Goal: Task Accomplishment & Management: Use online tool/utility

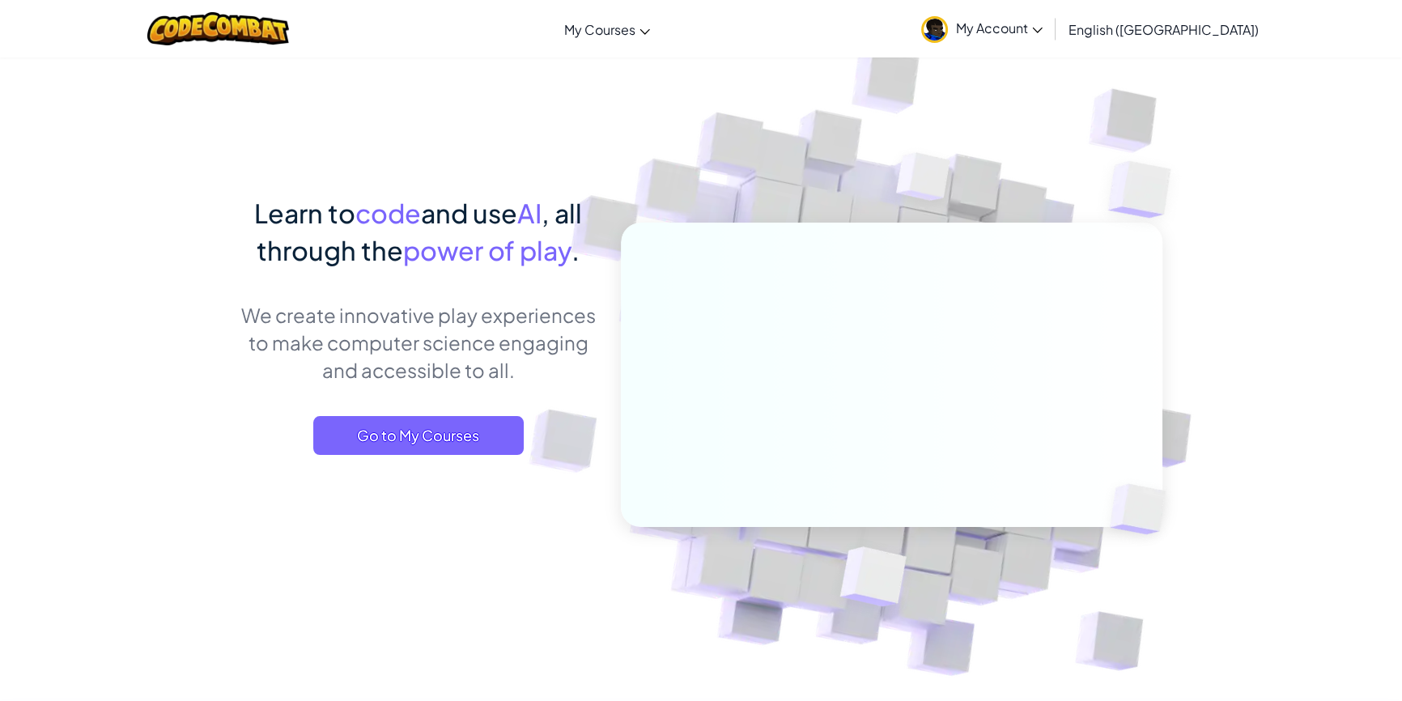
click at [1051, 36] on link "My Account" at bounding box center [982, 28] width 138 height 51
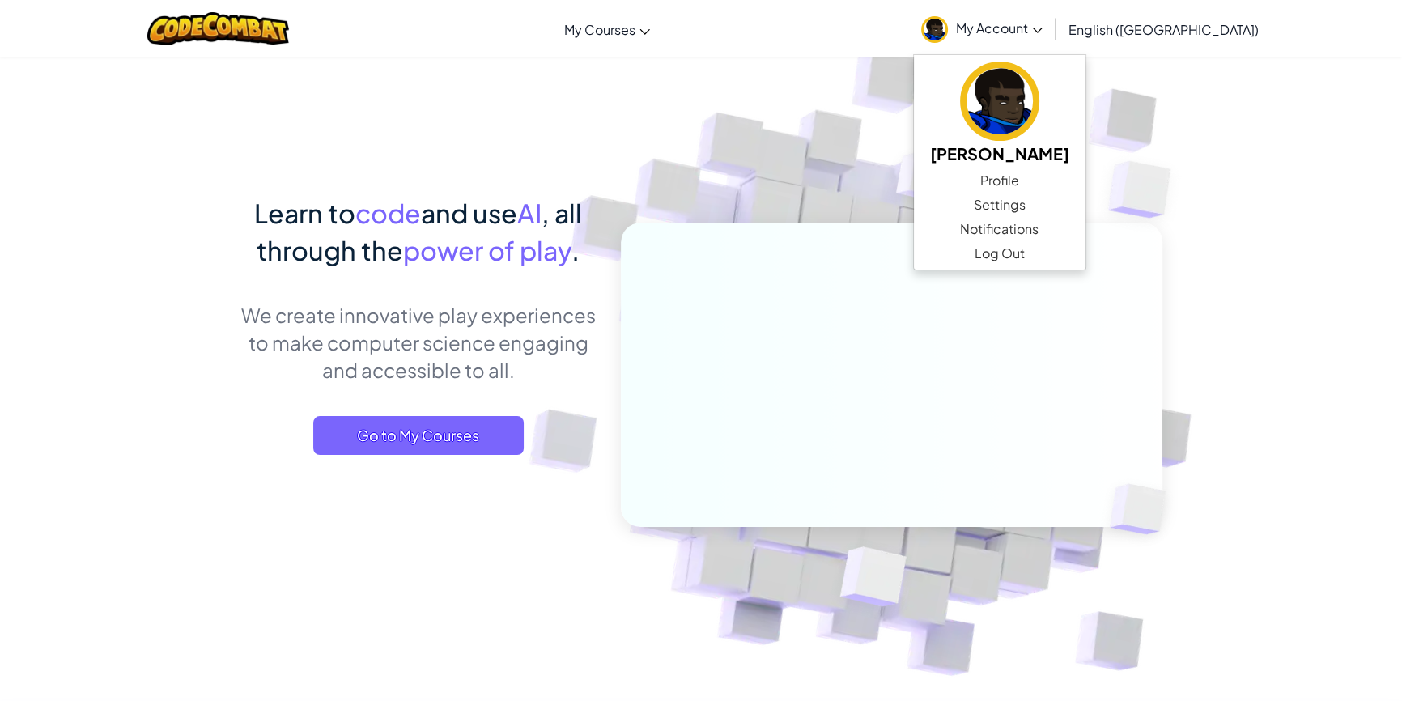
drag, startPoint x: 890, startPoint y: 227, endPoint x: 866, endPoint y: 208, distance: 30.6
click at [890, 227] on img at bounding box center [924, 181] width 117 height 121
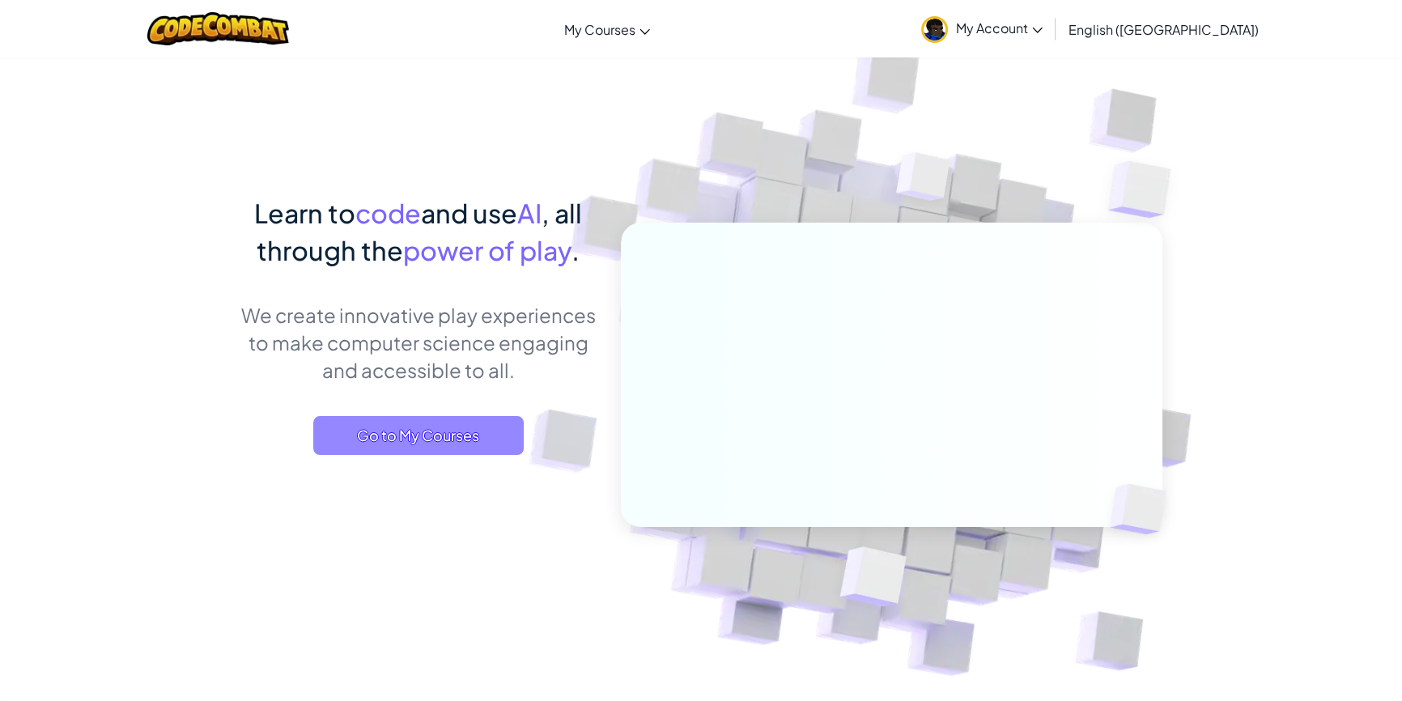
click at [456, 424] on span "Go to My Courses" at bounding box center [418, 435] width 210 height 39
drag, startPoint x: 10, startPoint y: 0, endPoint x: 146, endPoint y: 305, distance: 334.1
click at [456, 449] on span "Go to My Courses" at bounding box center [418, 435] width 210 height 39
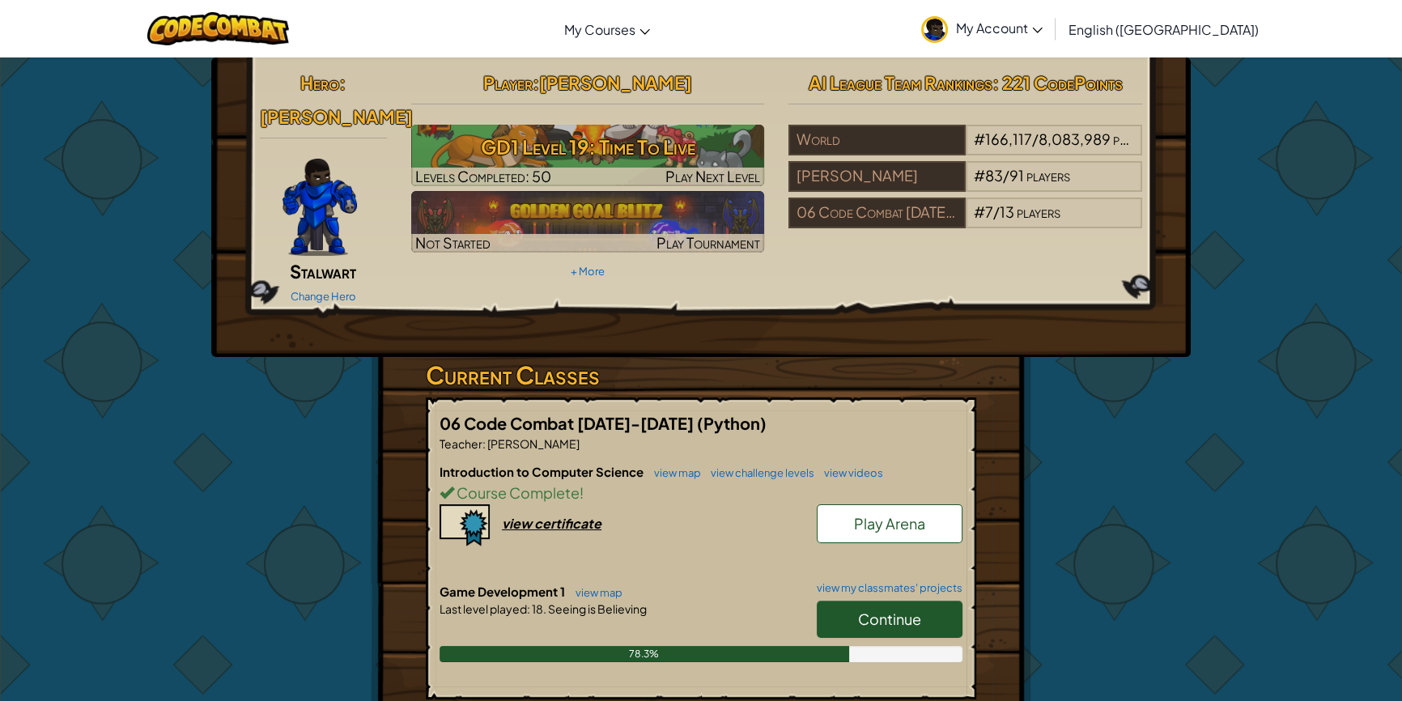
click at [845, 601] on link "Continue" at bounding box center [890, 619] width 146 height 37
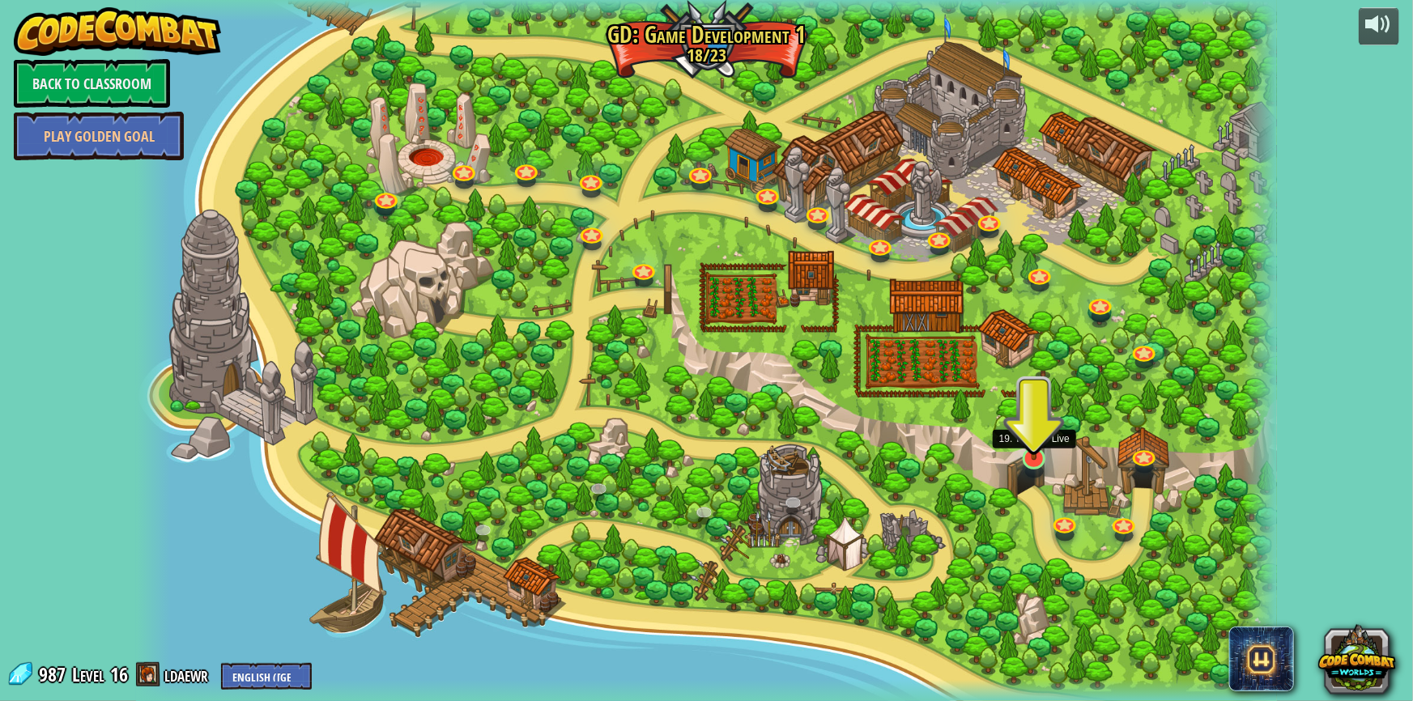
click at [1032, 444] on img at bounding box center [1034, 426] width 31 height 70
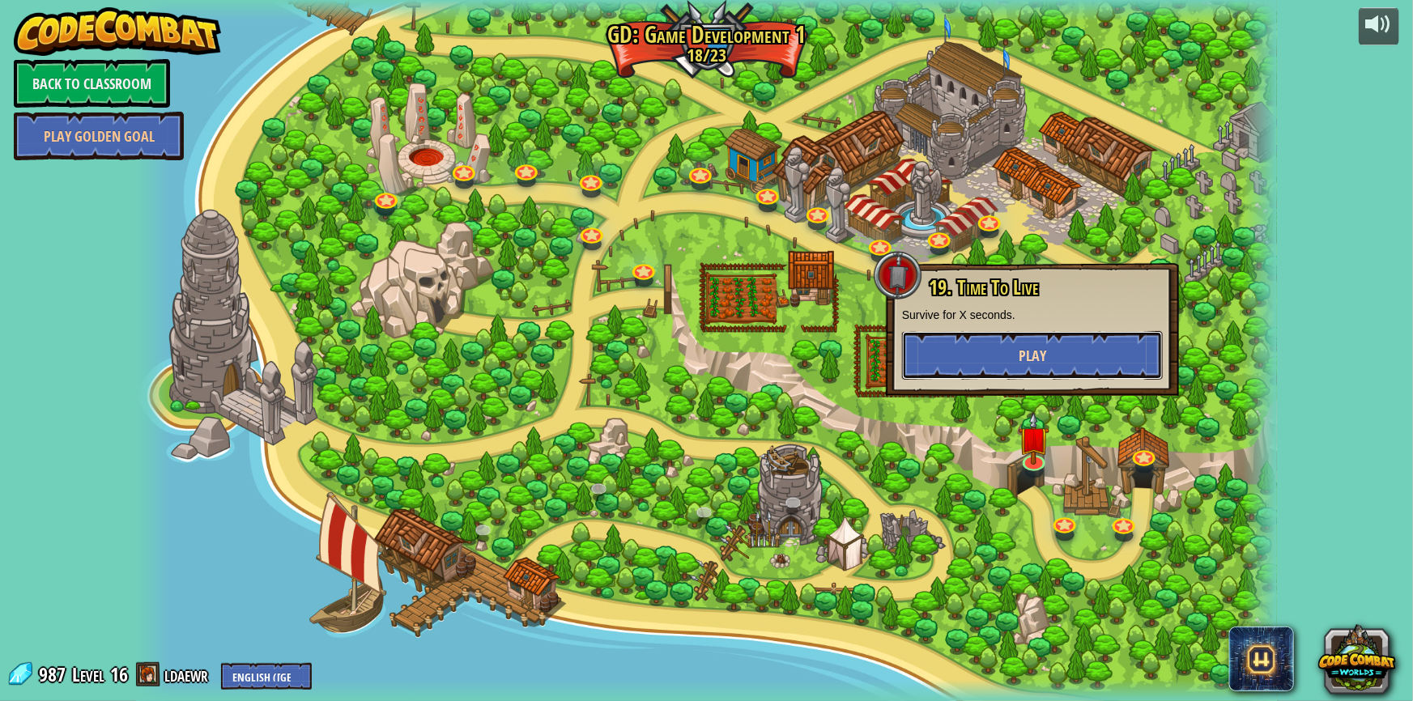
click at [1022, 356] on span "Play" at bounding box center [1032, 356] width 28 height 20
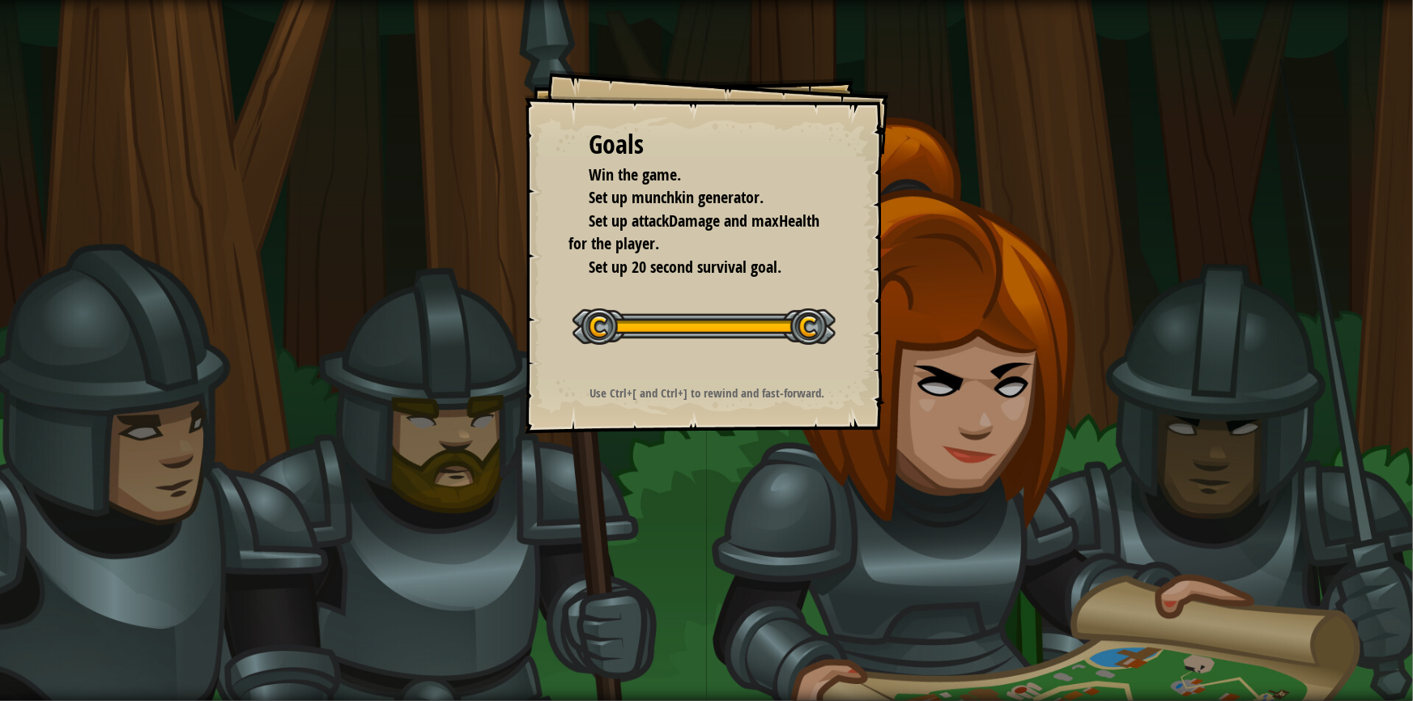
click at [1322, 291] on div "Goals Win the game. Set up munchkin generator. Set up attackDamage and maxHealt…" at bounding box center [706, 350] width 1413 height 701
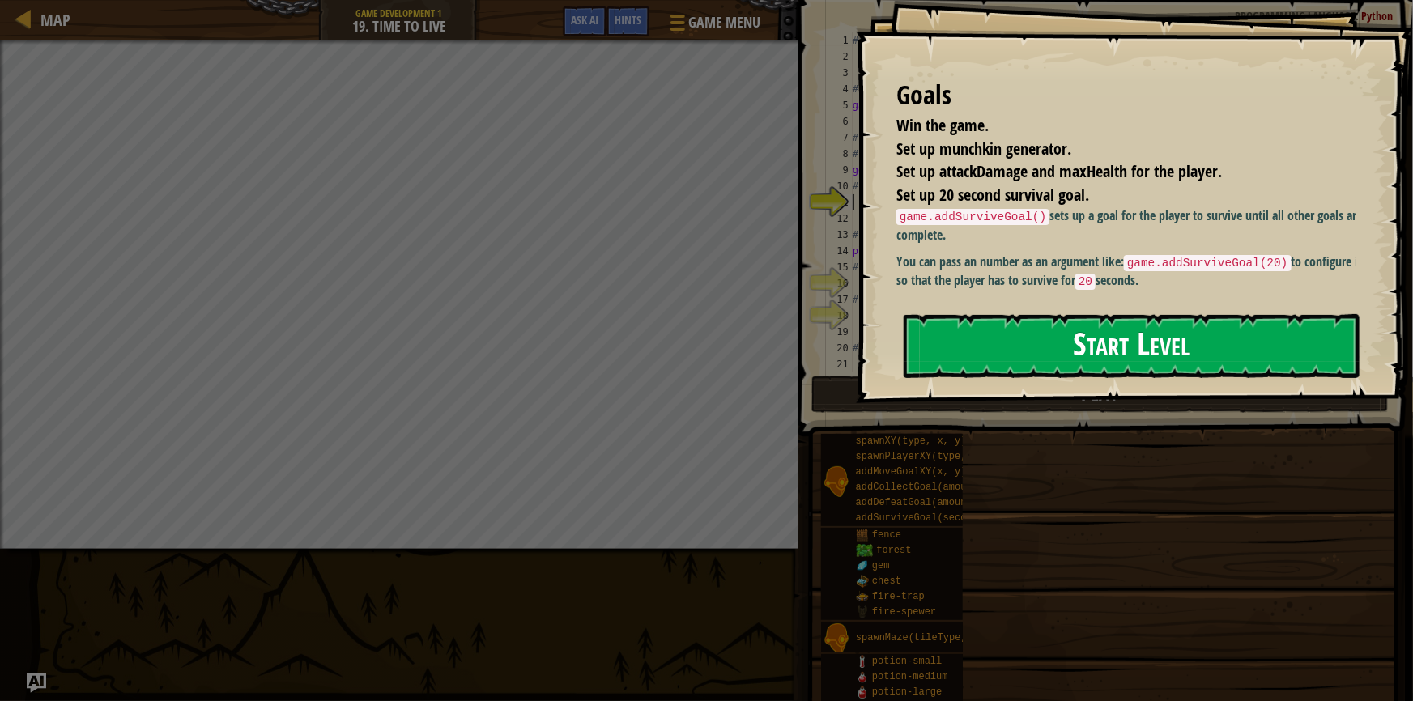
click at [1011, 336] on button "Start Level" at bounding box center [1131, 346] width 456 height 64
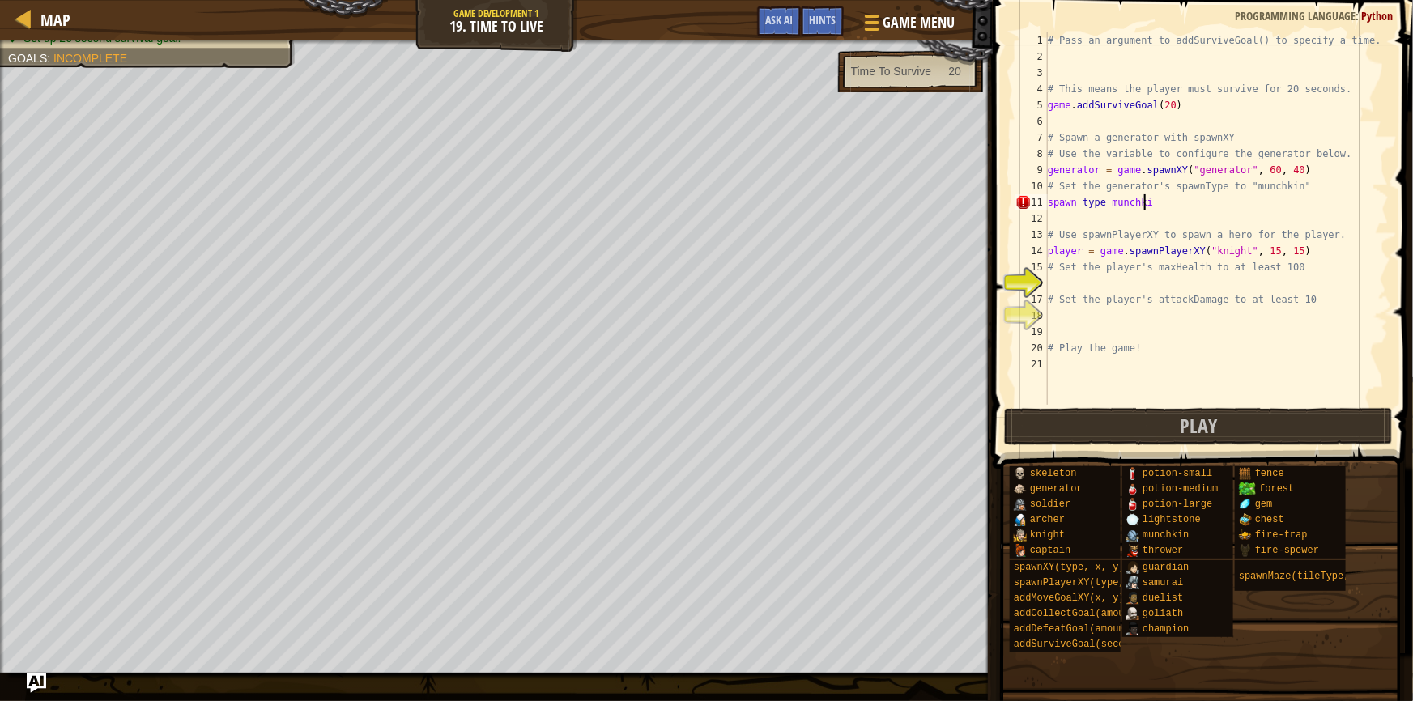
scroll to position [7, 8]
type textarea "spawn type munchkin"
click at [768, 10] on button "Ask AI" at bounding box center [779, 21] width 44 height 30
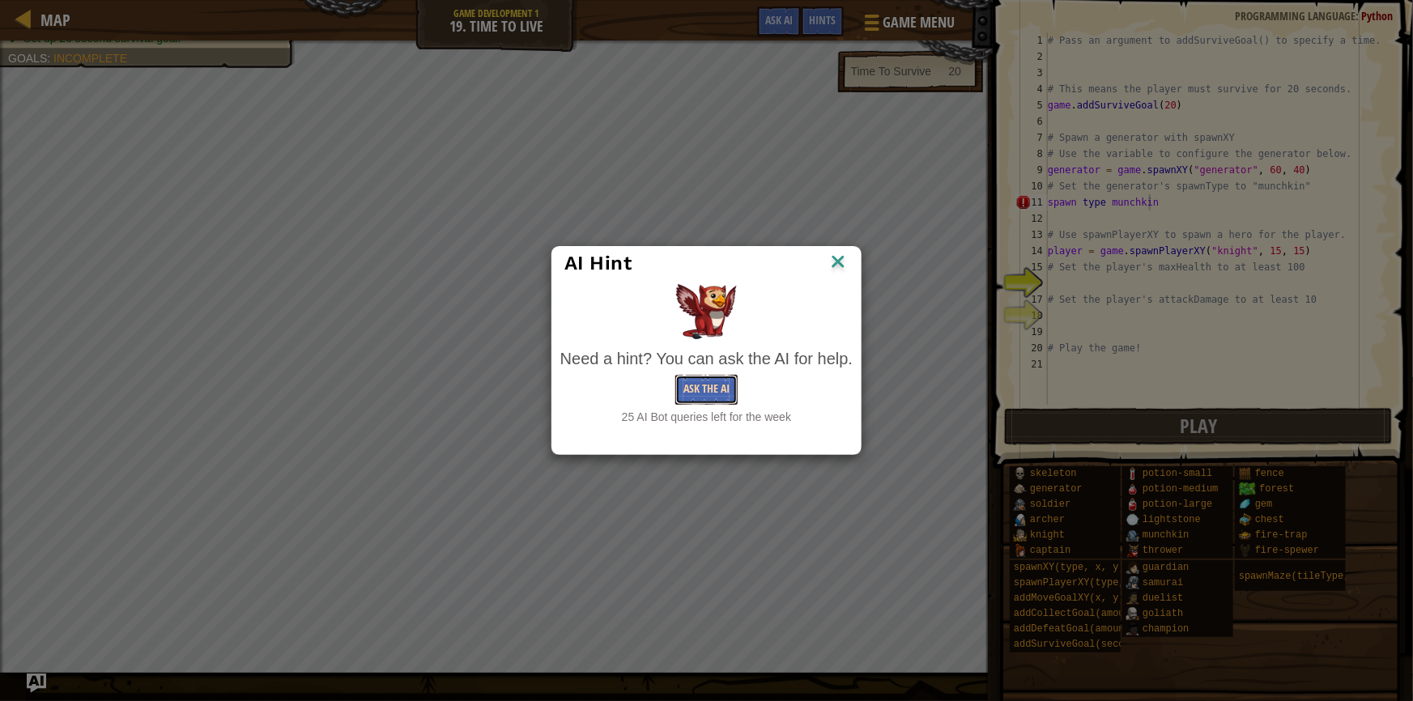
click at [730, 391] on button "Ask the AI" at bounding box center [706, 390] width 62 height 30
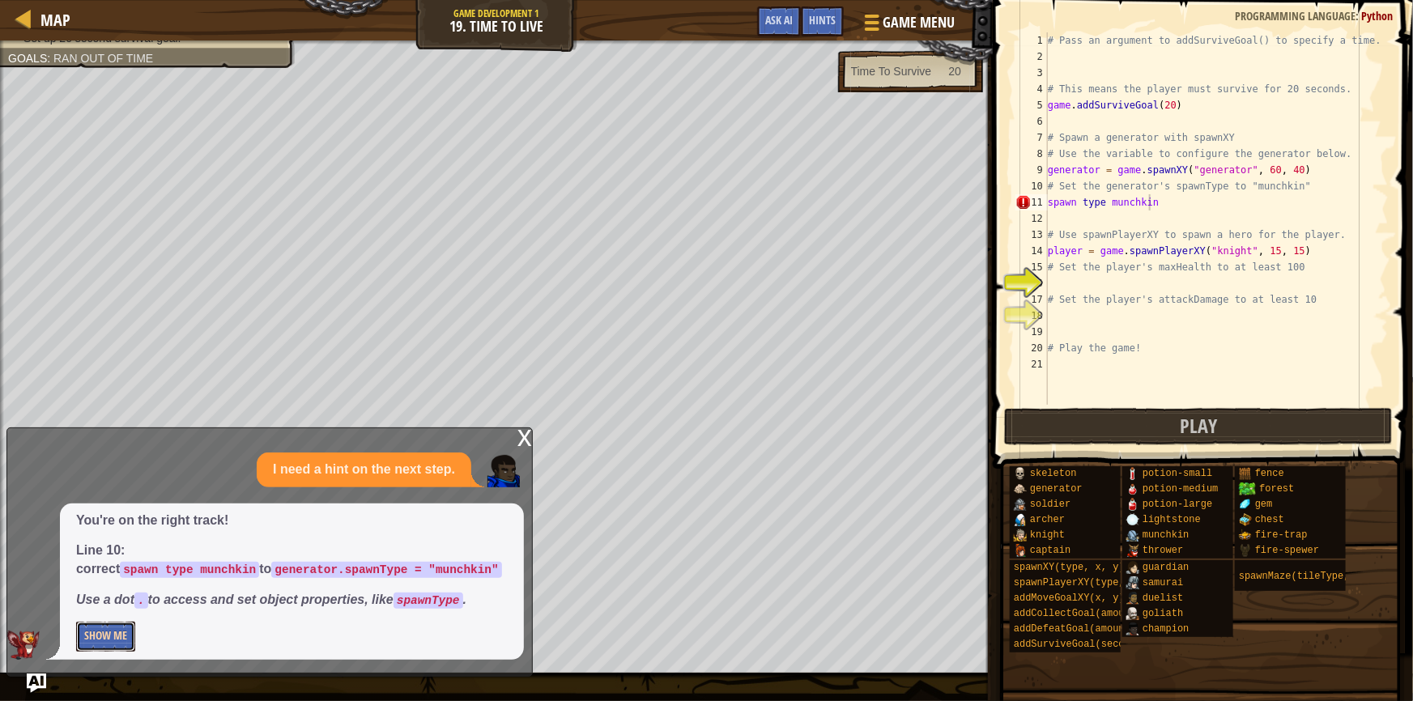
click at [108, 634] on button "Show Me" at bounding box center [105, 637] width 59 height 30
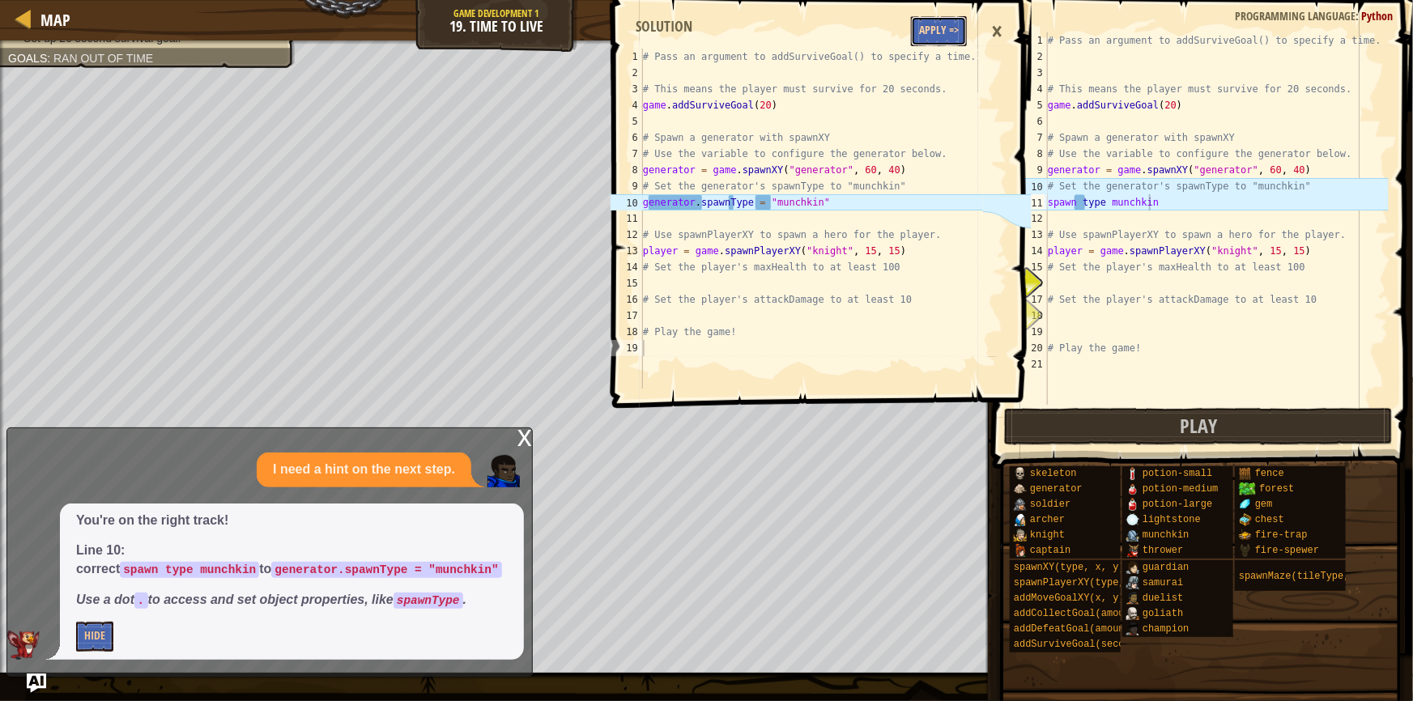
click at [931, 36] on button "Apply =>" at bounding box center [939, 31] width 56 height 30
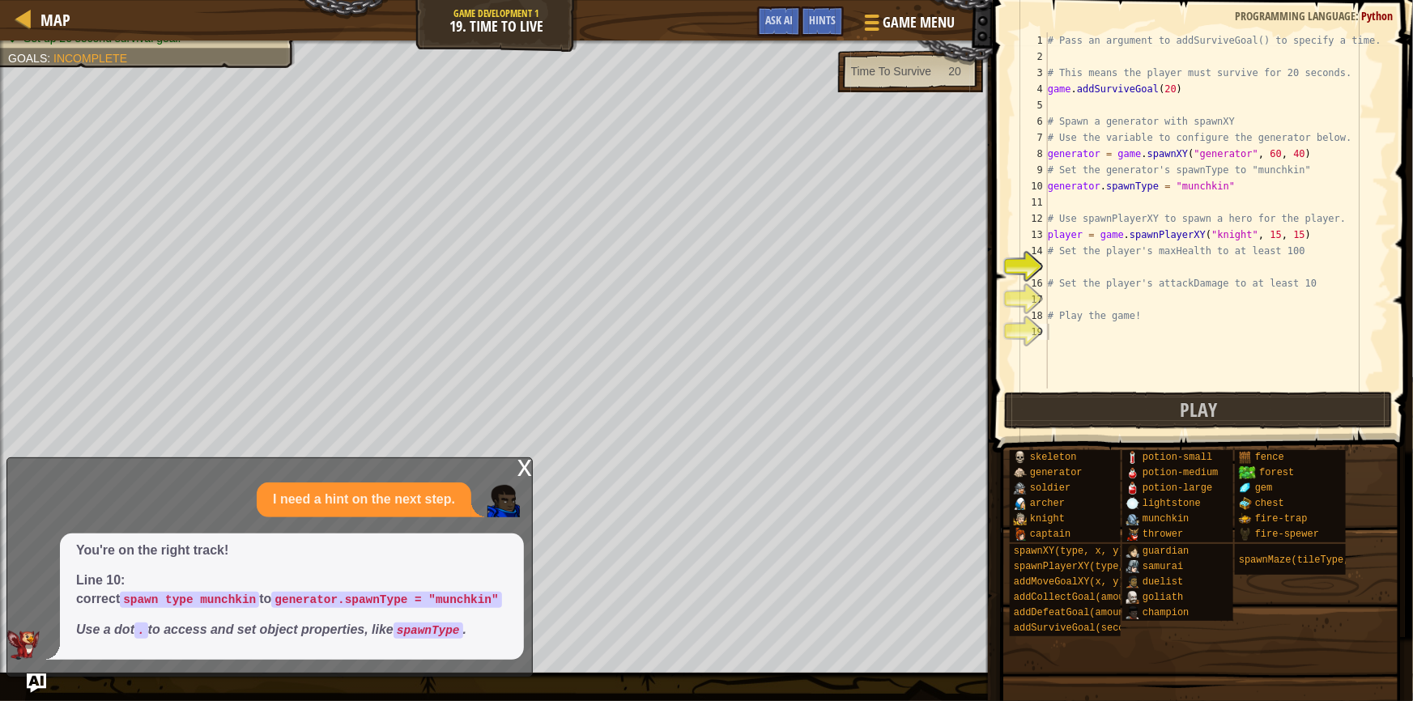
click at [516, 465] on div "x I need a hint on the next step. You're on the right track! Line 10: correct s…" at bounding box center [269, 566] width 526 height 219
click at [520, 469] on div "x" at bounding box center [524, 466] width 15 height 16
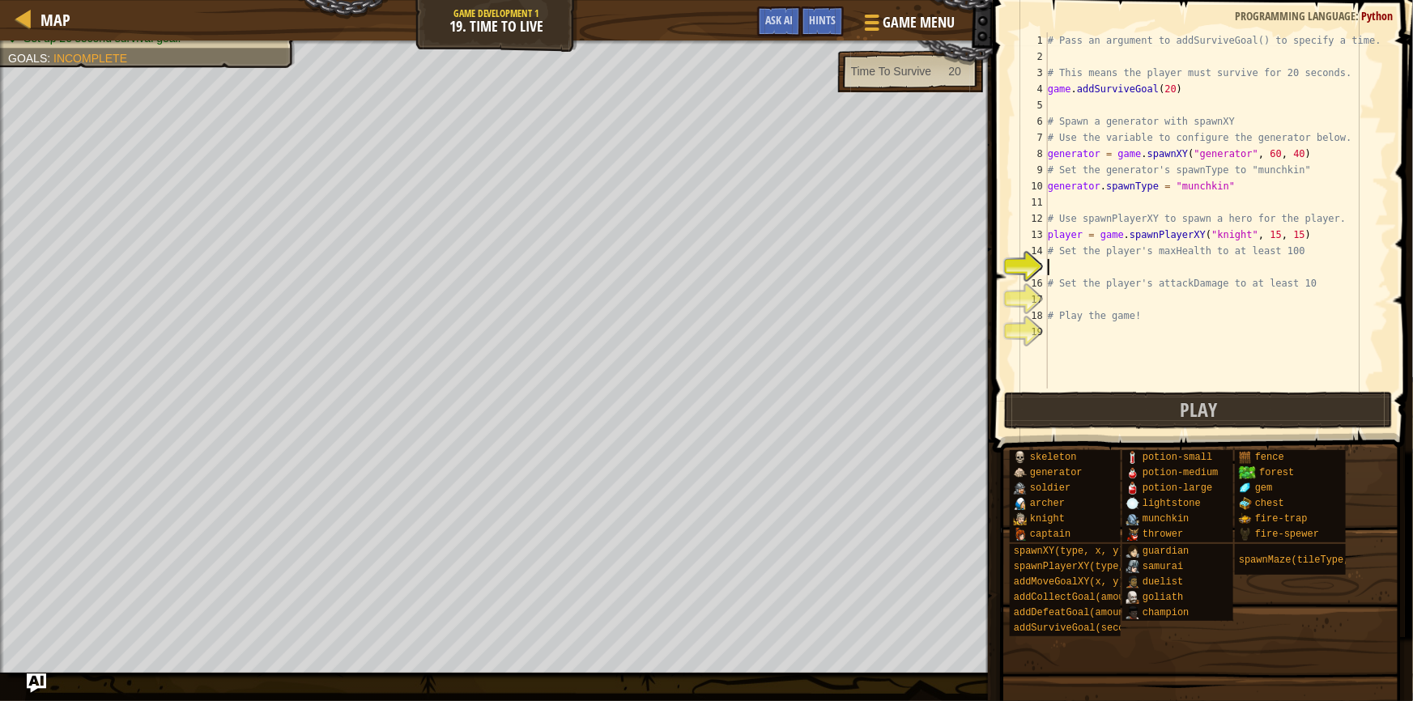
scroll to position [7, 0]
click at [1085, 262] on div "# Pass an argument to addSurviveGoal() to specify a time. # This means the play…" at bounding box center [1216, 226] width 344 height 389
type textarea "l"
type textarea "player.maxHealth = 1000000000000000000000000000000000"
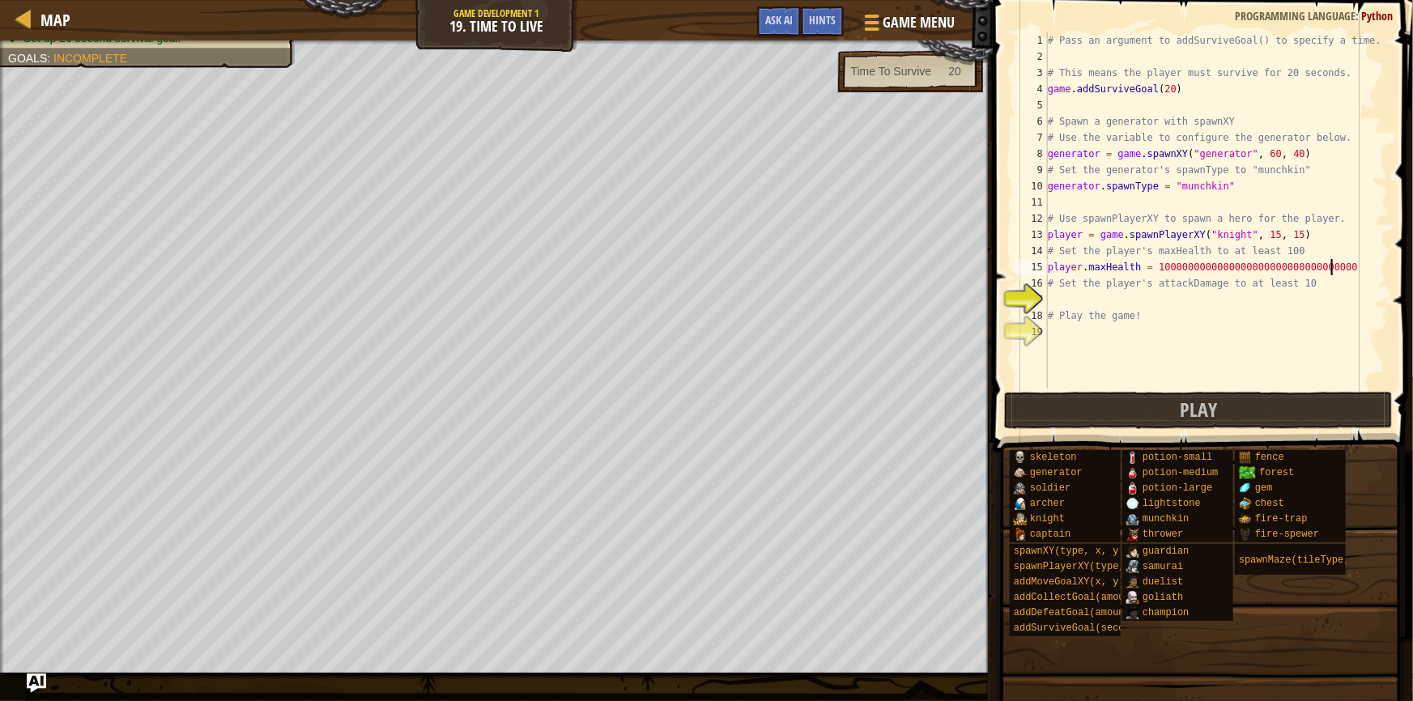
click at [1106, 291] on div "# Pass an argument to addSurviveGoal() to specify a time. # This means the play…" at bounding box center [1216, 226] width 344 height 389
type textarea "player.maxDamage = 1000000000000000000000000000000000"
click at [1075, 328] on div "# Pass an argument to addSurviveGoal() to specify a time. # This means the play…" at bounding box center [1216, 226] width 344 height 389
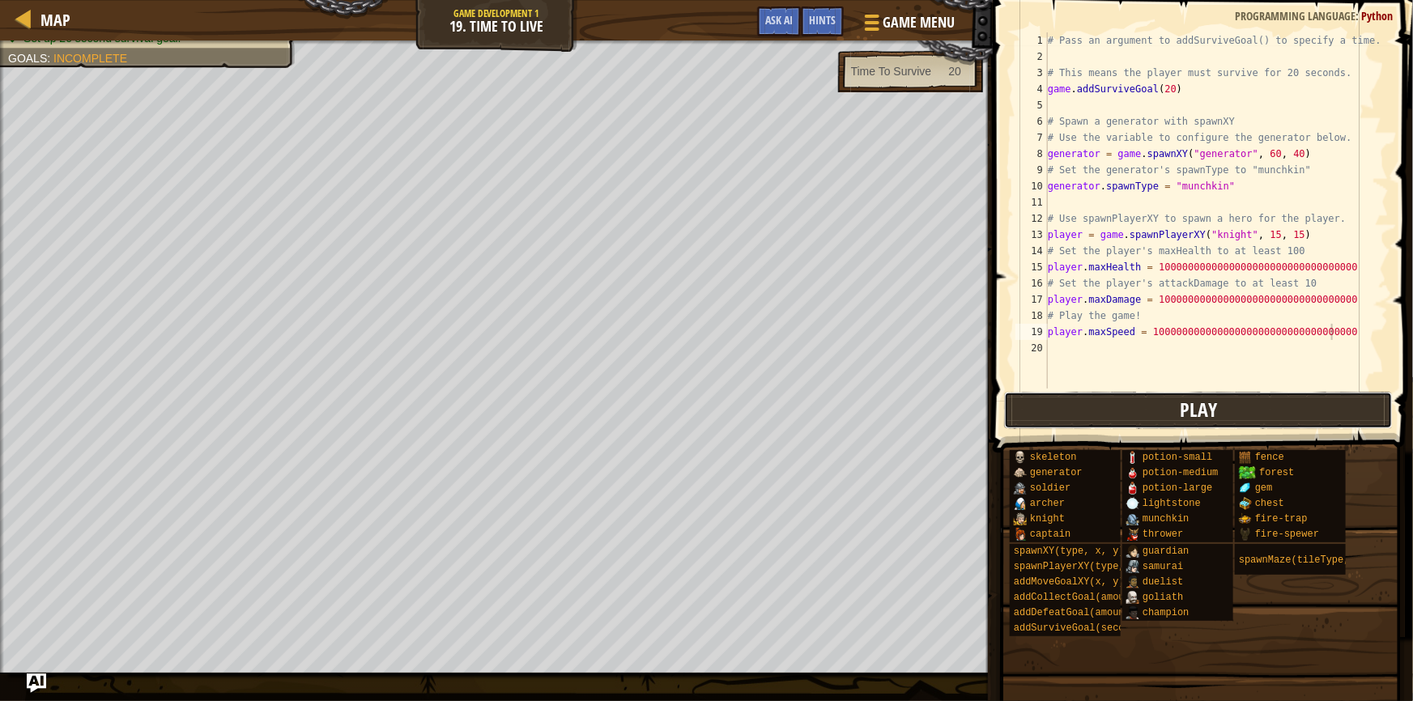
drag, startPoint x: 1107, startPoint y: 397, endPoint x: 1107, endPoint y: 412, distance: 14.6
click at [1107, 412] on button "Play" at bounding box center [1198, 410] width 389 height 37
drag, startPoint x: 1335, startPoint y: 300, endPoint x: 1165, endPoint y: 304, distance: 170.0
click at [1165, 304] on div "# Pass an argument to addSurviveGoal() to specify a time. # This means the play…" at bounding box center [1216, 226] width 344 height 389
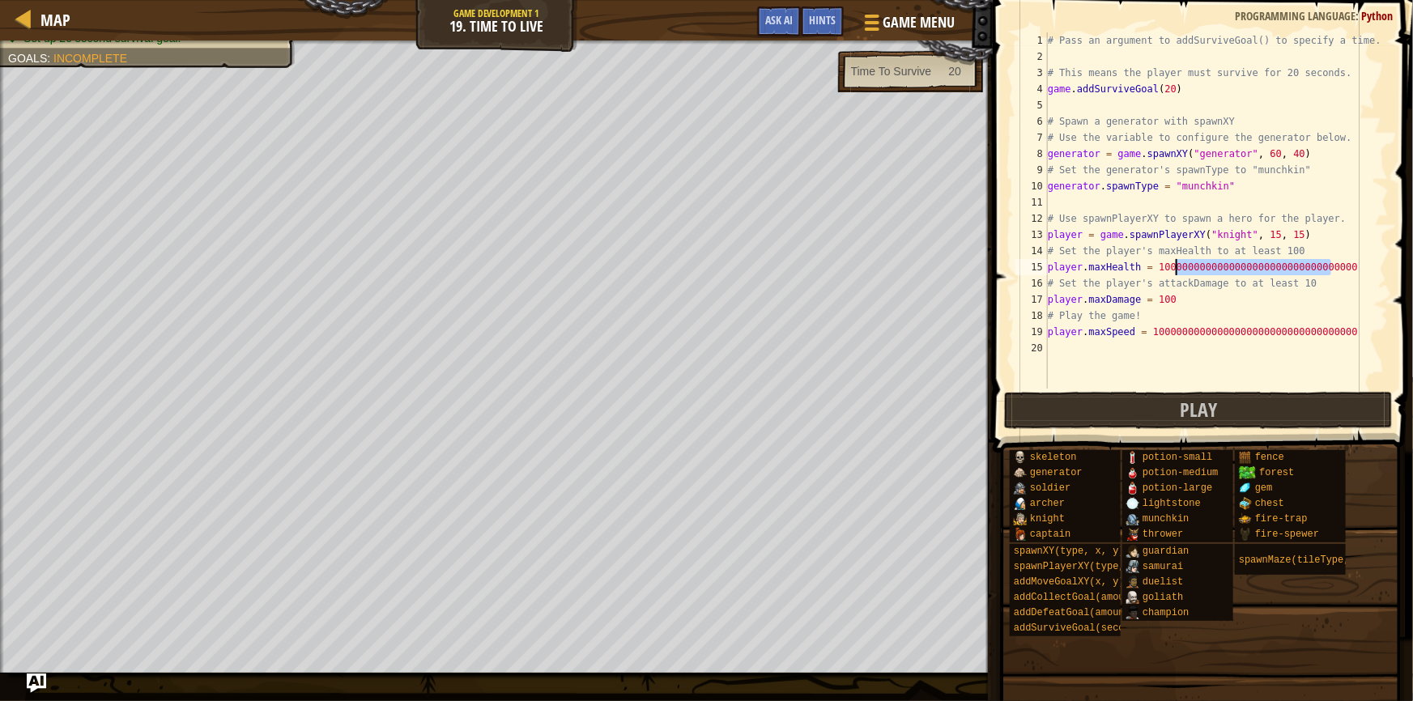
drag, startPoint x: 1332, startPoint y: 268, endPoint x: 1175, endPoint y: 266, distance: 156.2
click at [1175, 266] on div "# Pass an argument to addSurviveGoal() to specify a time. # This means the play…" at bounding box center [1216, 226] width 344 height 389
click at [1164, 394] on button "Play" at bounding box center [1198, 410] width 389 height 37
click at [1164, 301] on div "# Pass an argument to addSurviveGoal() to specify a time. # This means the play…" at bounding box center [1216, 226] width 344 height 389
click at [1149, 401] on button "Play" at bounding box center [1198, 410] width 389 height 37
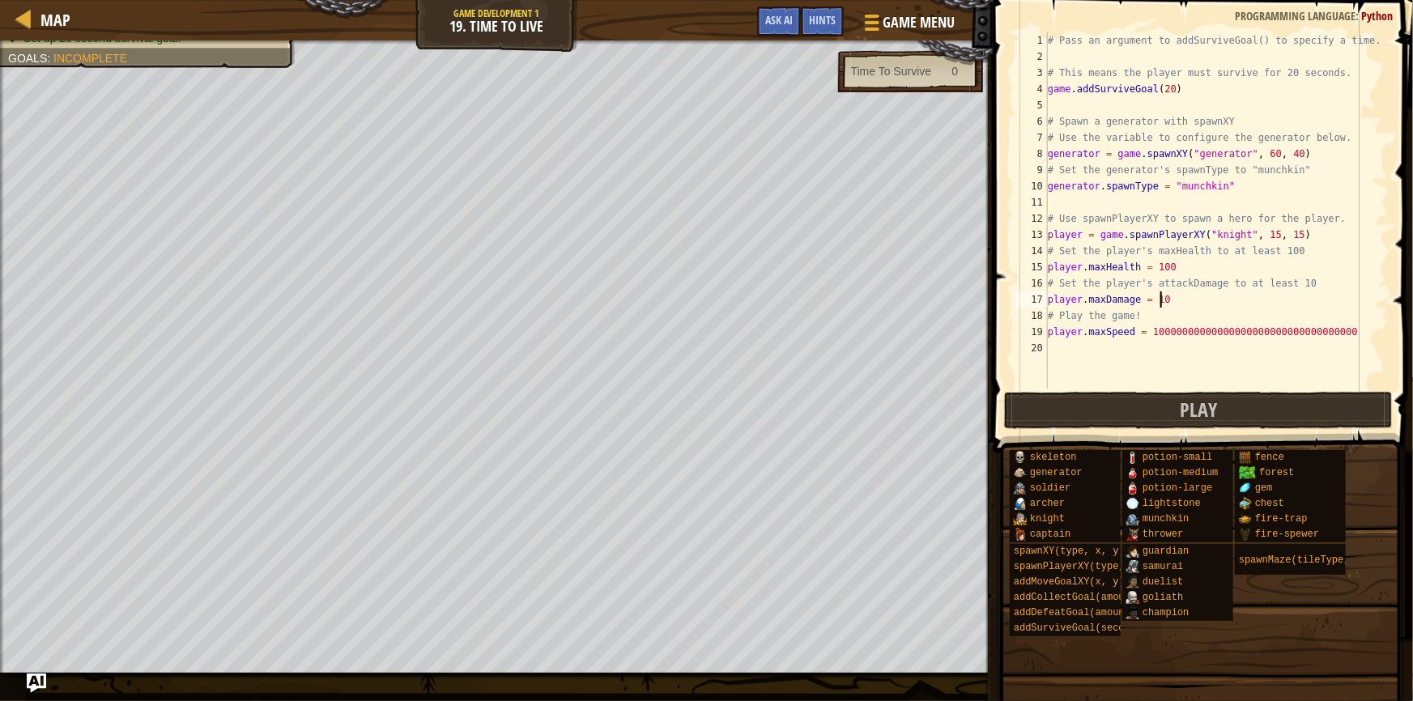
drag, startPoint x: 1043, startPoint y: 332, endPoint x: 1052, endPoint y: 332, distance: 8.9
click at [1056, 332] on div "player.maxDamage = 10 1 2 3 4 5 6 7 8 9 10 11 12 13 14 15 16 17 18 19 20 # Pass…" at bounding box center [1200, 210] width 376 height 356
drag, startPoint x: 1047, startPoint y: 332, endPoint x: 1054, endPoint y: 340, distance: 10.9
click at [1054, 340] on div "player.maxDamage = 10 1 2 3 4 5 6 7 8 9 10 11 12 13 14 15 16 17 18 19 20 # Pass…" at bounding box center [1200, 210] width 376 height 356
type textarea "player.maxSpeed = 10000000000000000000000000000000000"
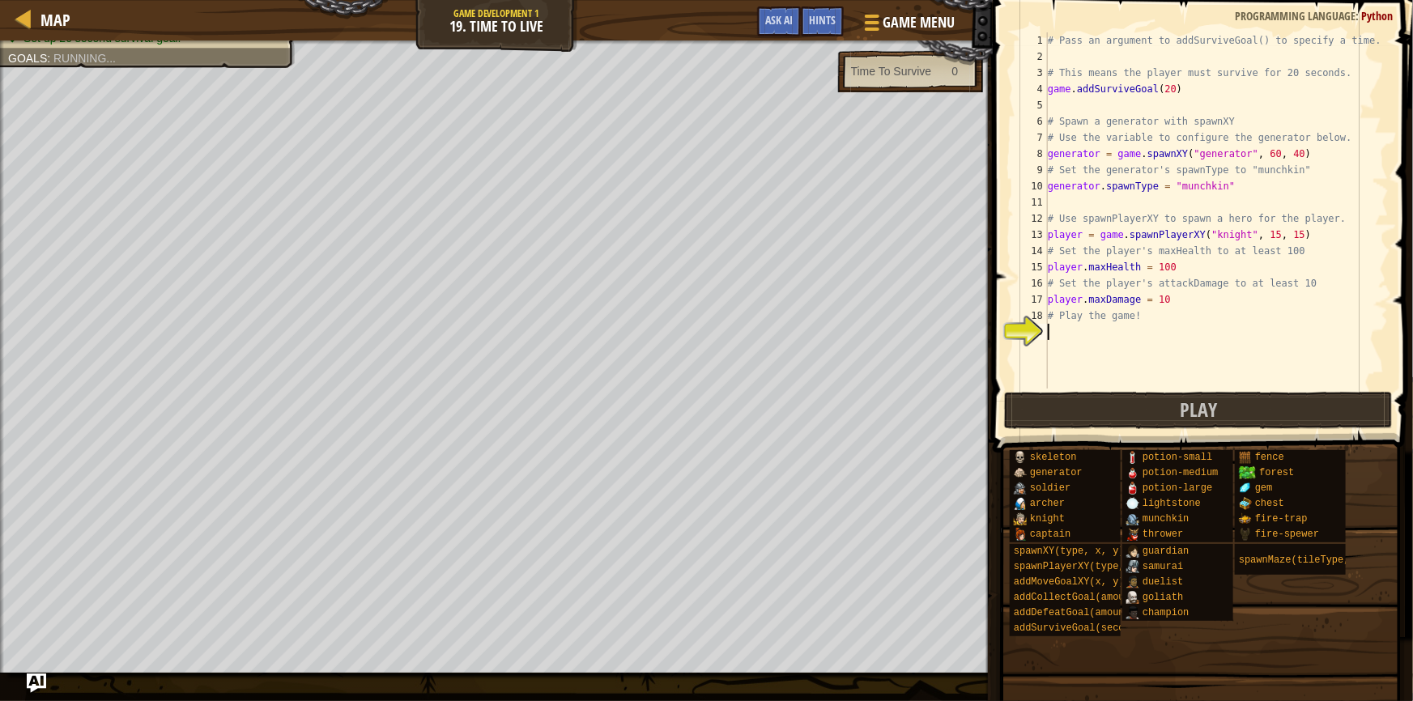
scroll to position [7, 0]
drag, startPoint x: 1145, startPoint y: 413, endPoint x: 1153, endPoint y: 423, distance: 12.8
click at [1153, 423] on button "Play" at bounding box center [1198, 410] width 389 height 37
click at [1069, 338] on div "# Pass an argument to addSurviveGoal() to specify a time. # This means the play…" at bounding box center [1216, 226] width 344 height 389
click at [1047, 320] on div "18" at bounding box center [1031, 316] width 32 height 16
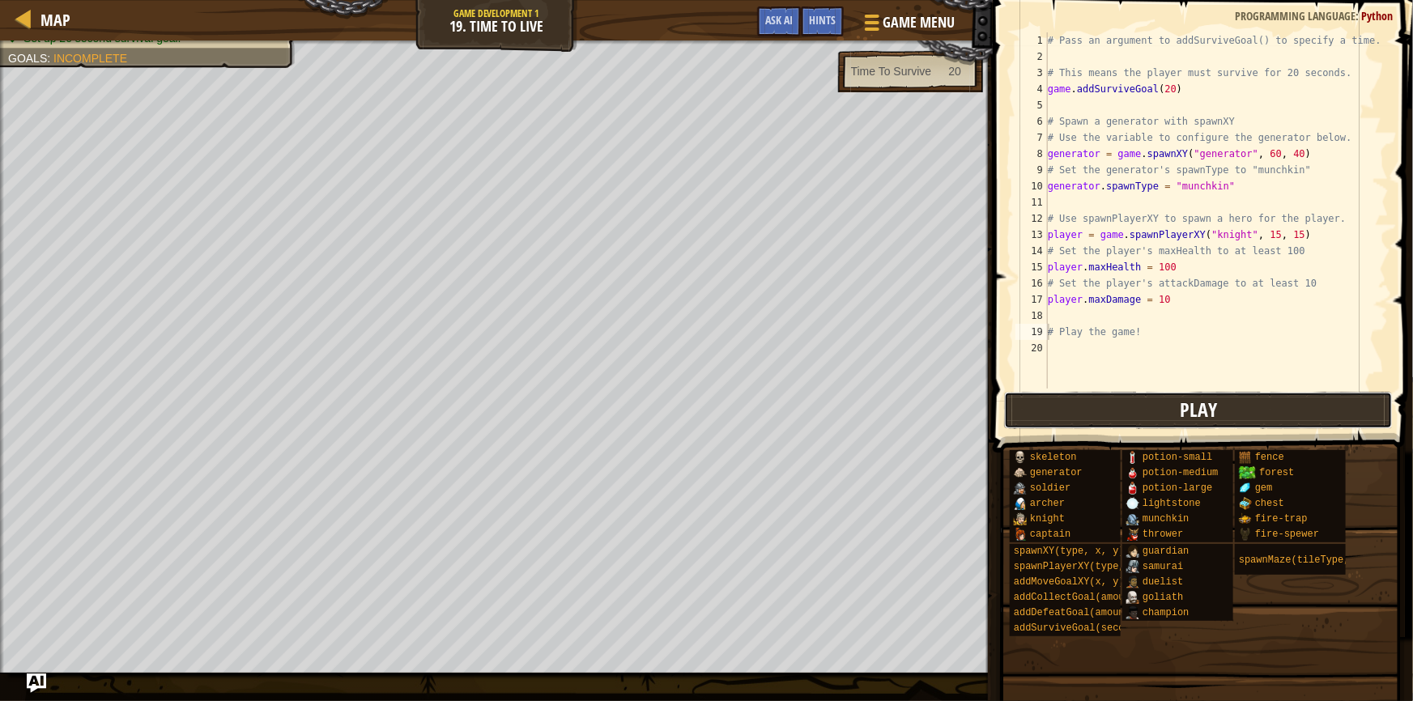
click at [1040, 413] on button "Play" at bounding box center [1198, 410] width 389 height 37
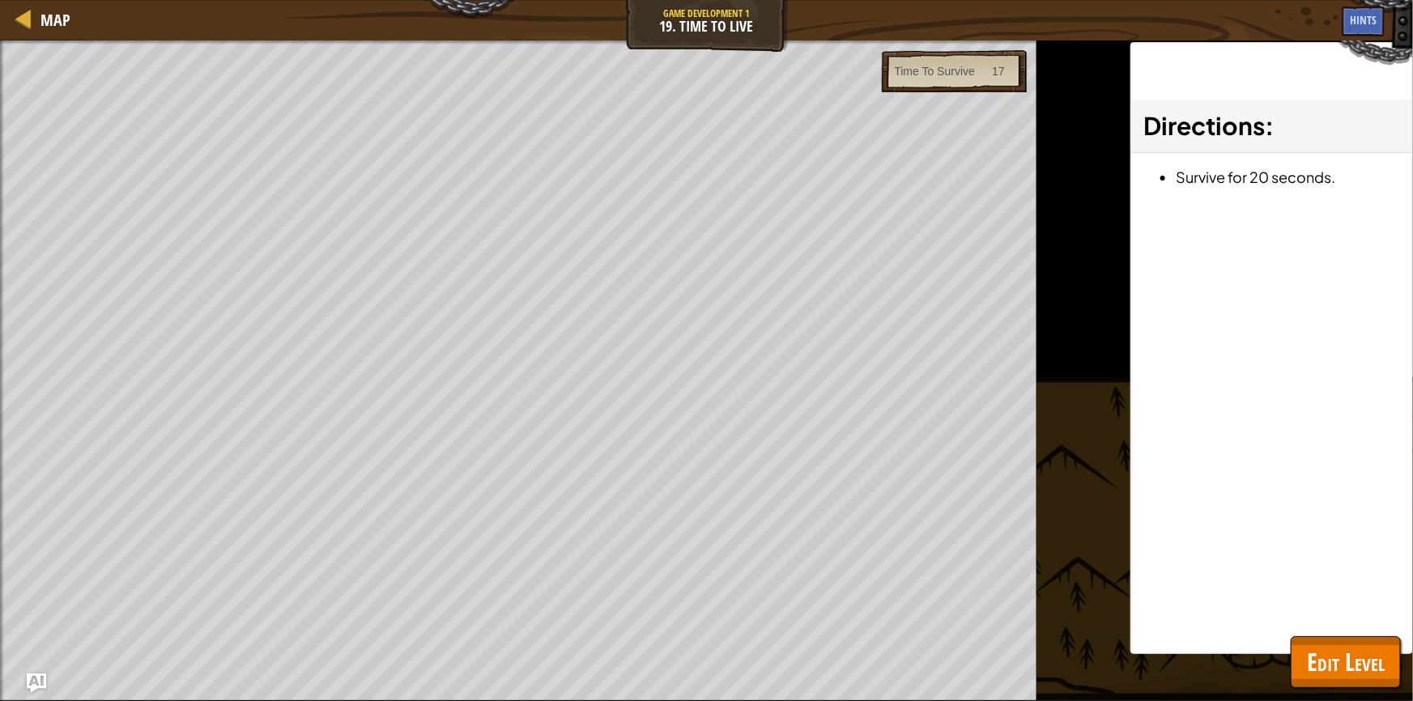
drag, startPoint x: 1303, startPoint y: 627, endPoint x: 1333, endPoint y: 637, distance: 31.5
click at [1325, 634] on div "Directions : Survive for 20 seconds." at bounding box center [1271, 348] width 283 height 612
click at [1336, 638] on button "Edit Level" at bounding box center [1345, 662] width 110 height 52
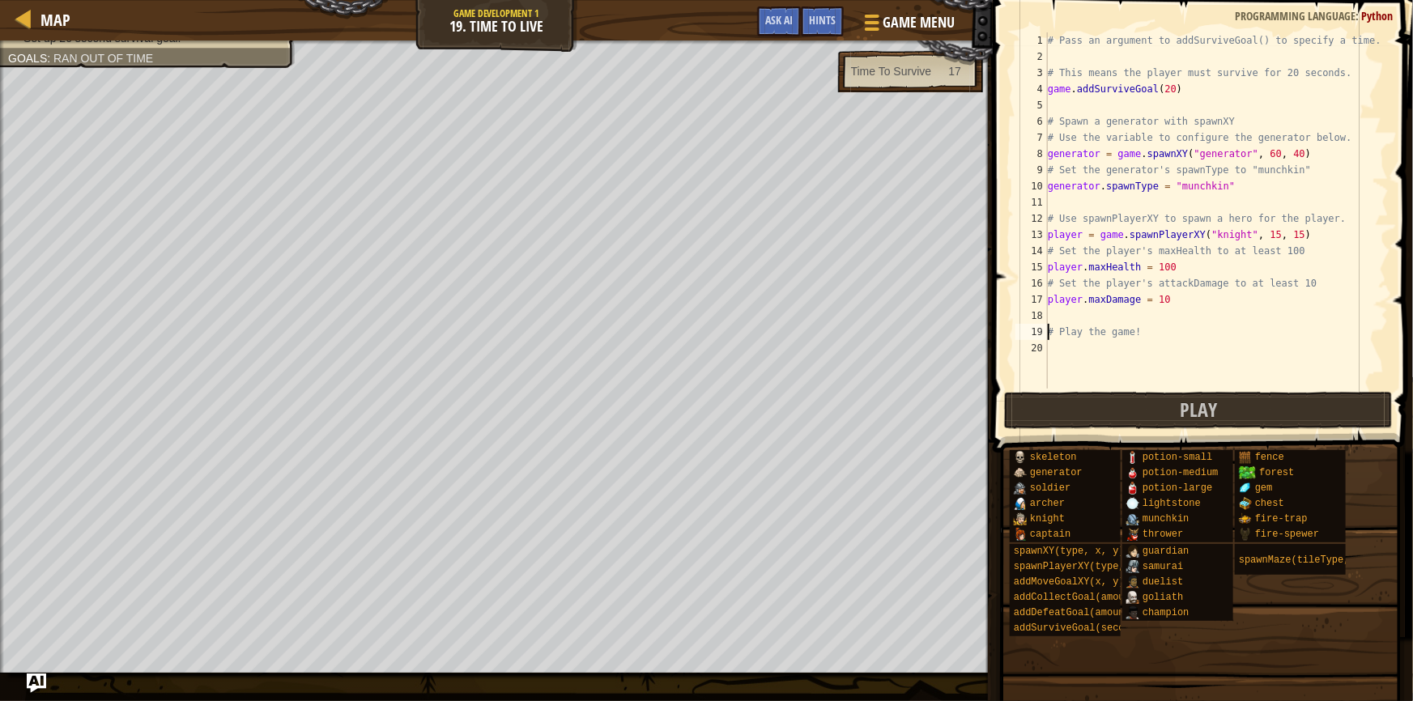
click at [1047, 333] on div "# Play the game! 1 2 3 4 5 6 7 8 9 10 11 12 13 14 15 16 17 18 19 20 # Pass an a…" at bounding box center [1200, 210] width 376 height 356
click at [780, 35] on button "Ask AI" at bounding box center [779, 21] width 44 height 30
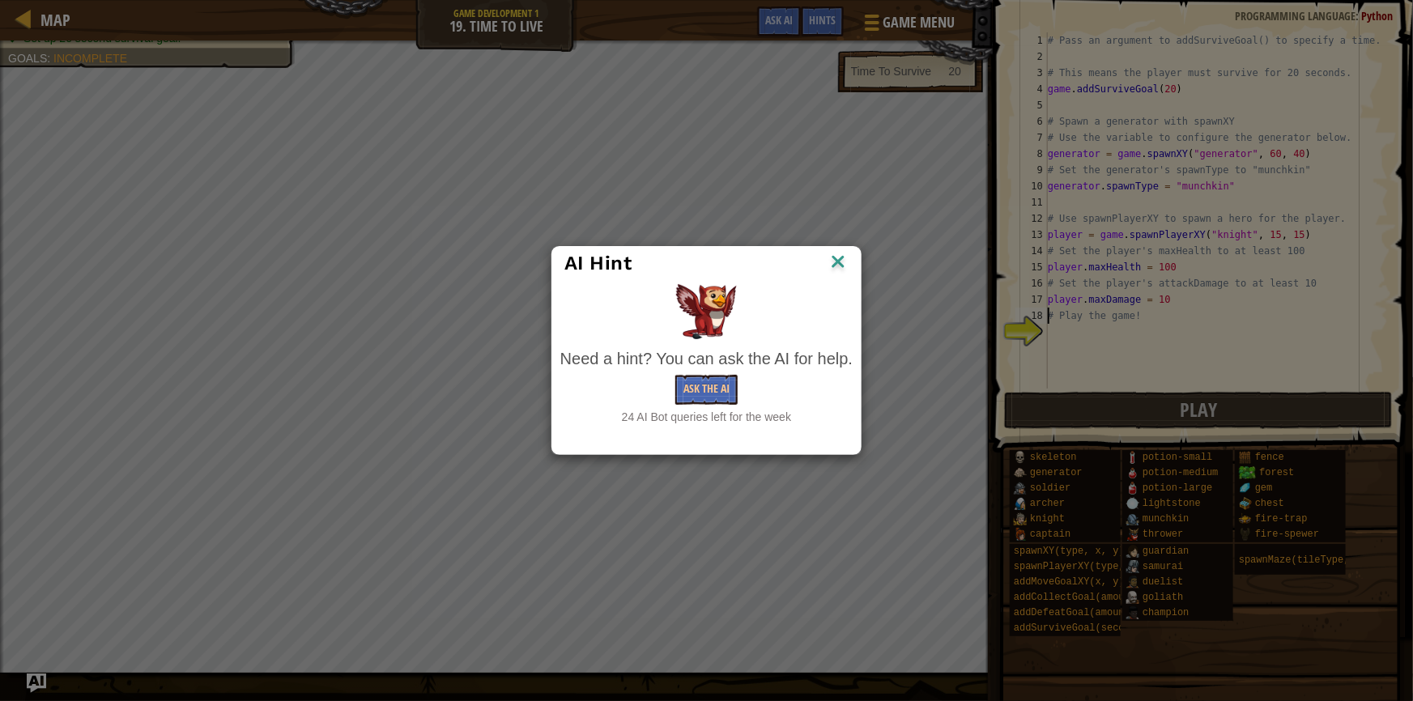
click at [704, 372] on div "Need a hint? You can ask the AI for help. Ask the AI 24 AI Bot queries left for…" at bounding box center [706, 386] width 292 height 78
click at [697, 386] on button "Ask the AI" at bounding box center [706, 390] width 62 height 30
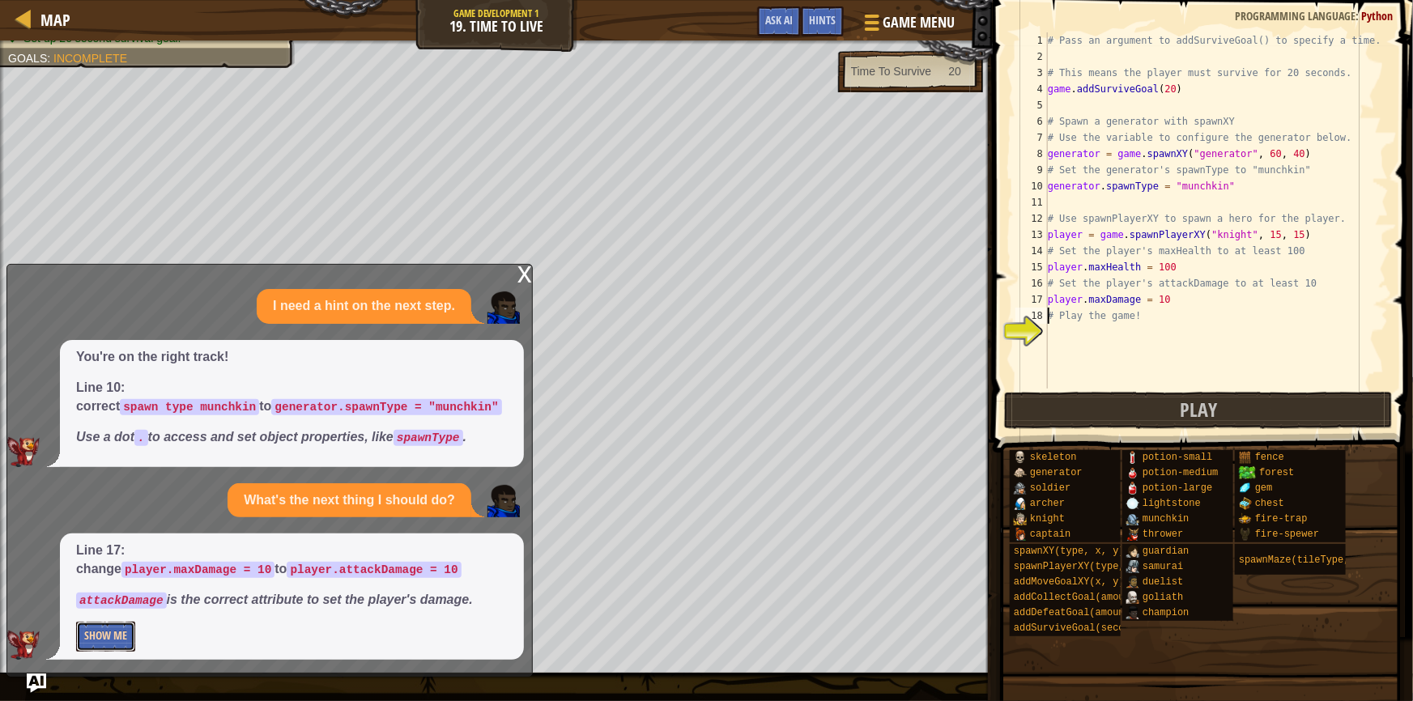
click at [123, 631] on button "Show Me" at bounding box center [105, 637] width 59 height 30
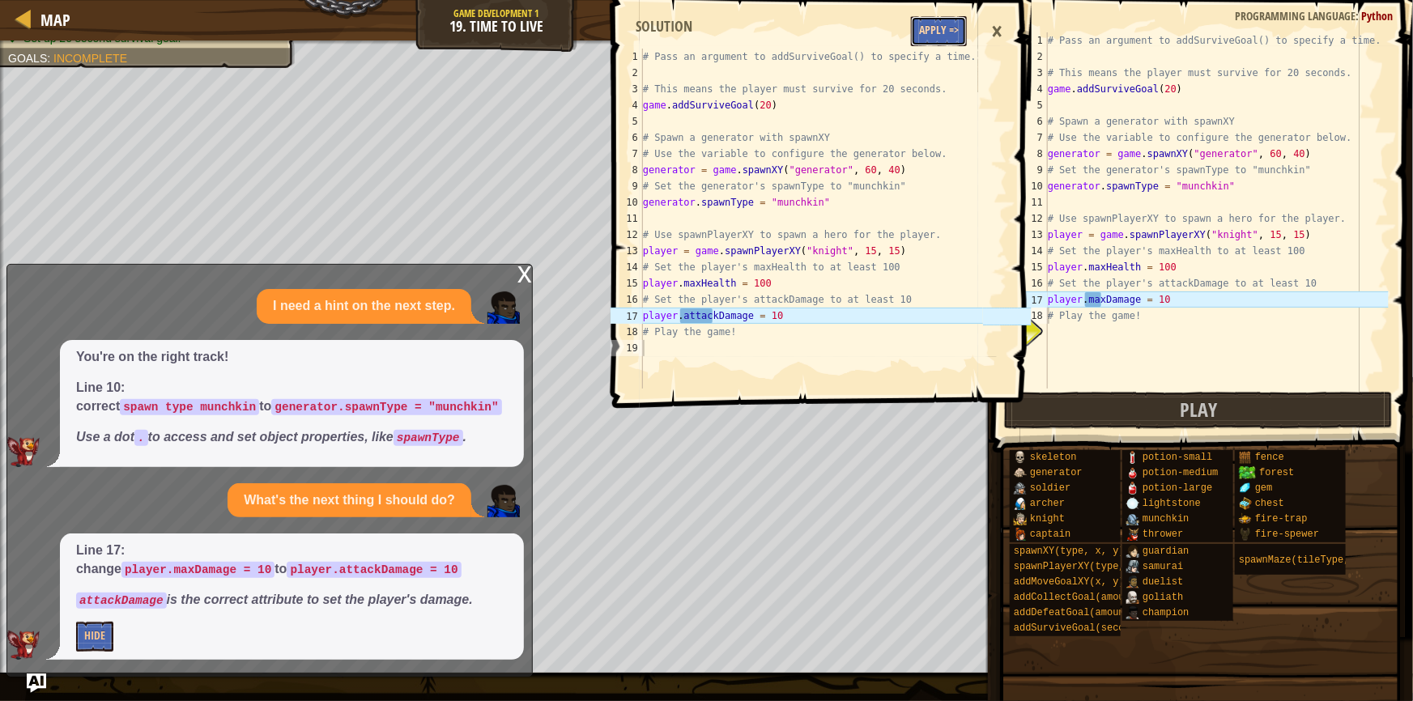
click at [945, 33] on button "Apply =>" at bounding box center [939, 31] width 56 height 30
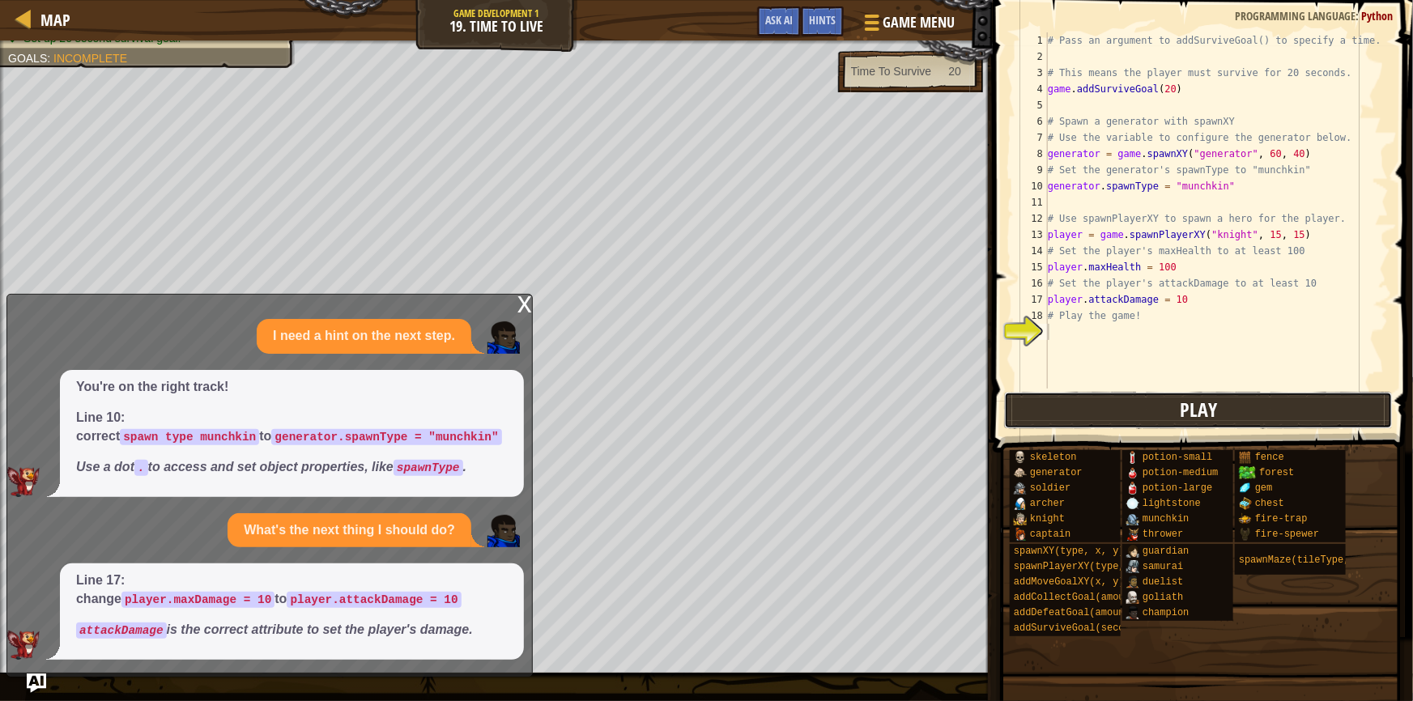
click at [1120, 412] on button "Play" at bounding box center [1198, 410] width 389 height 37
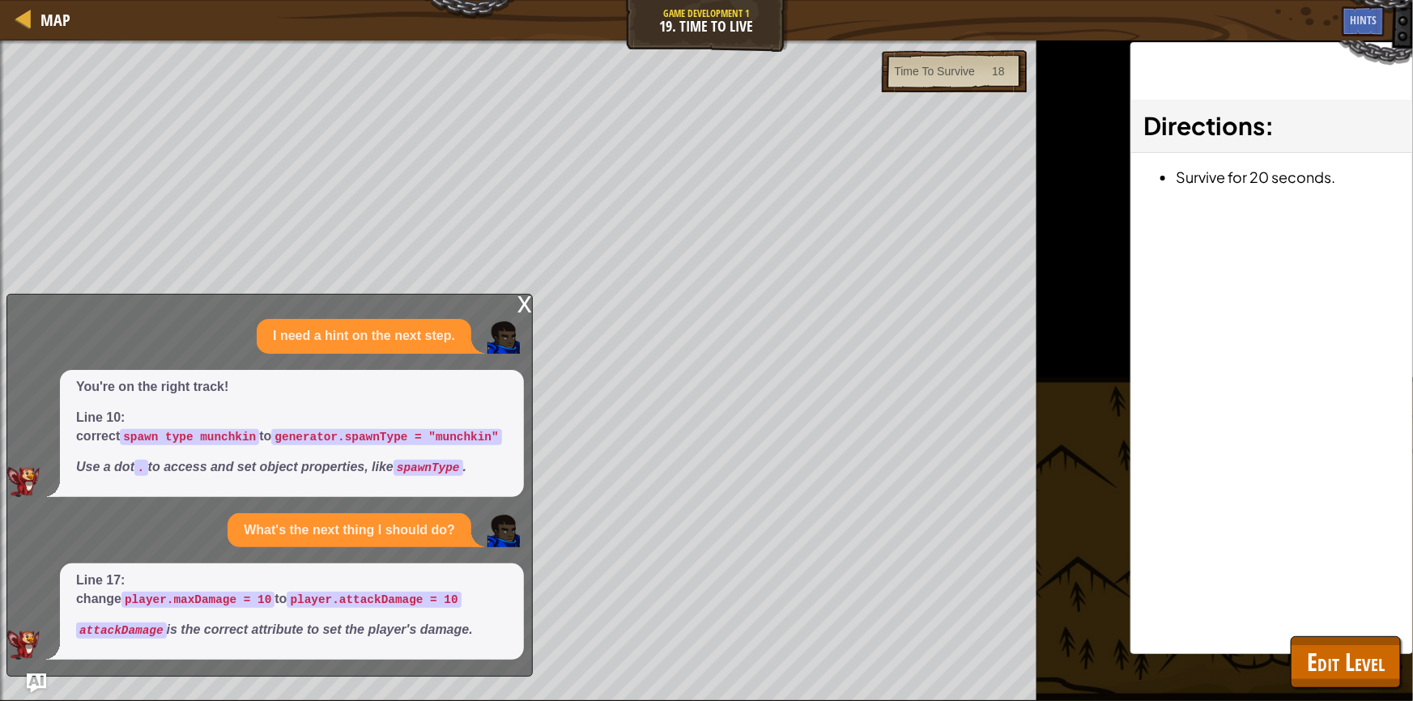
click at [524, 311] on div "x" at bounding box center [524, 303] width 15 height 16
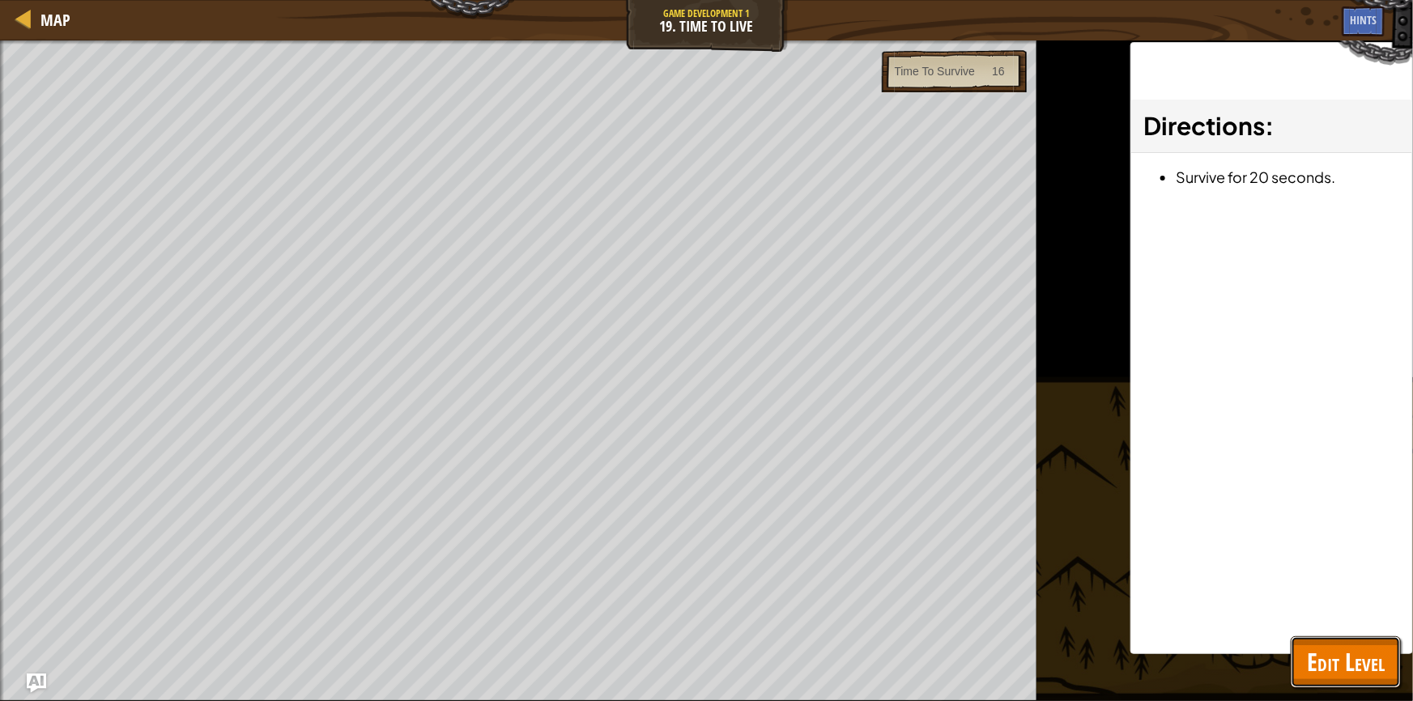
click at [1350, 672] on span "Edit Level" at bounding box center [1345, 661] width 78 height 33
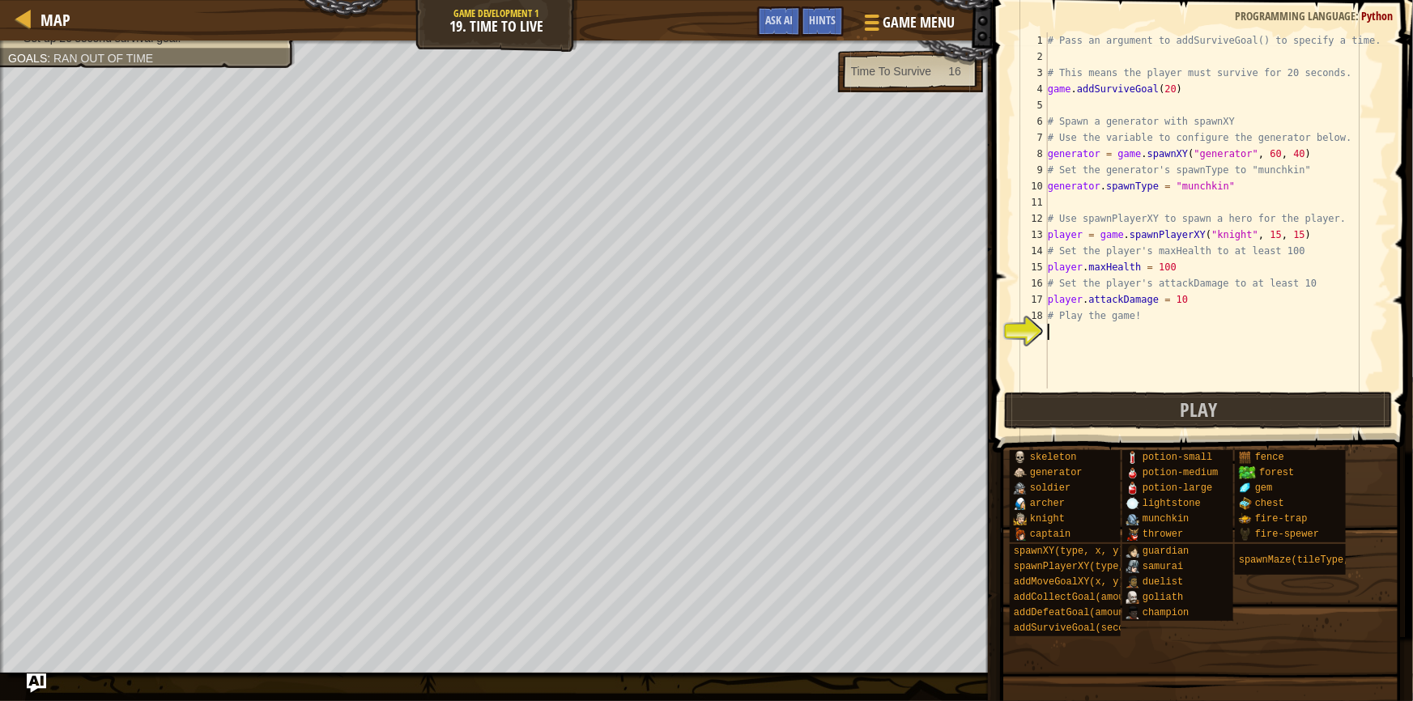
click at [1113, 330] on div "# Pass an argument to addSurviveGoal() to specify a time. # This means the play…" at bounding box center [1216, 226] width 344 height 389
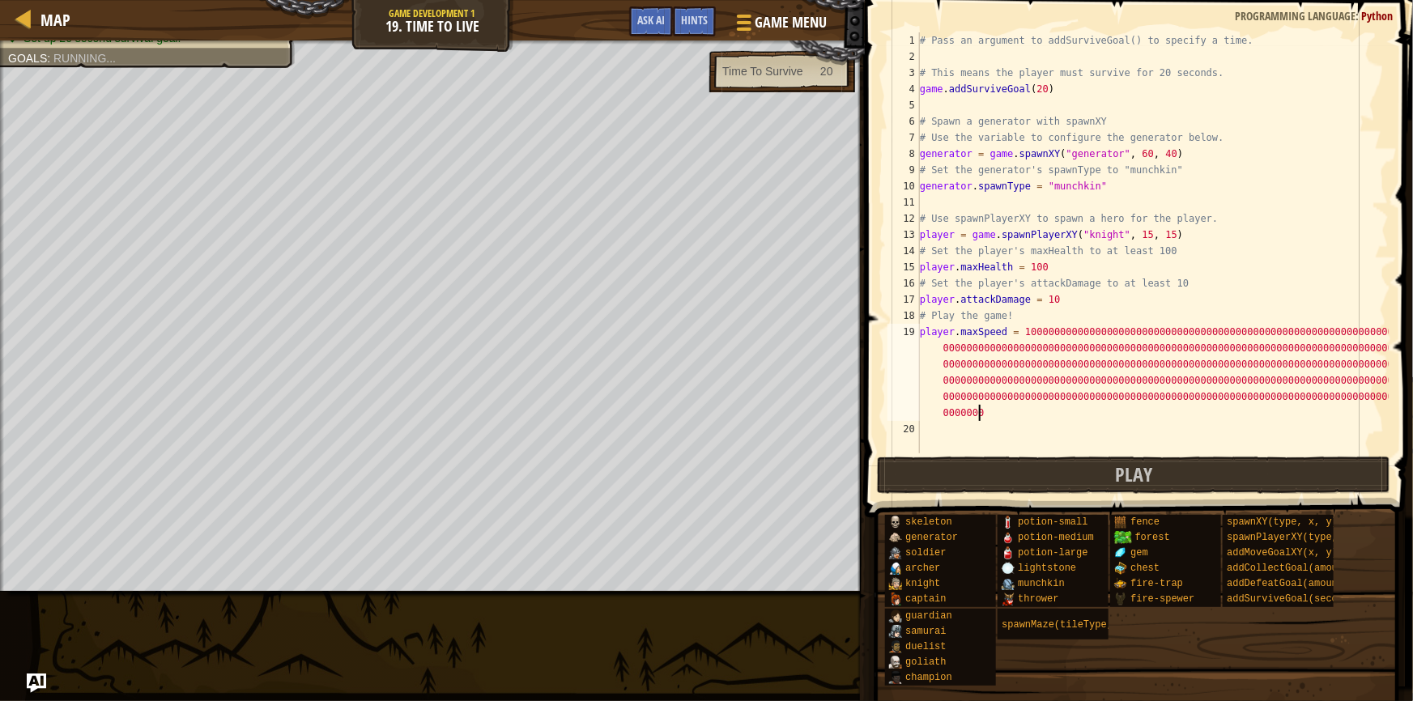
scroll to position [7, 188]
type textarea "player.maxSpeed = 1000000000000000000000000000000000000000000000000000000000000…"
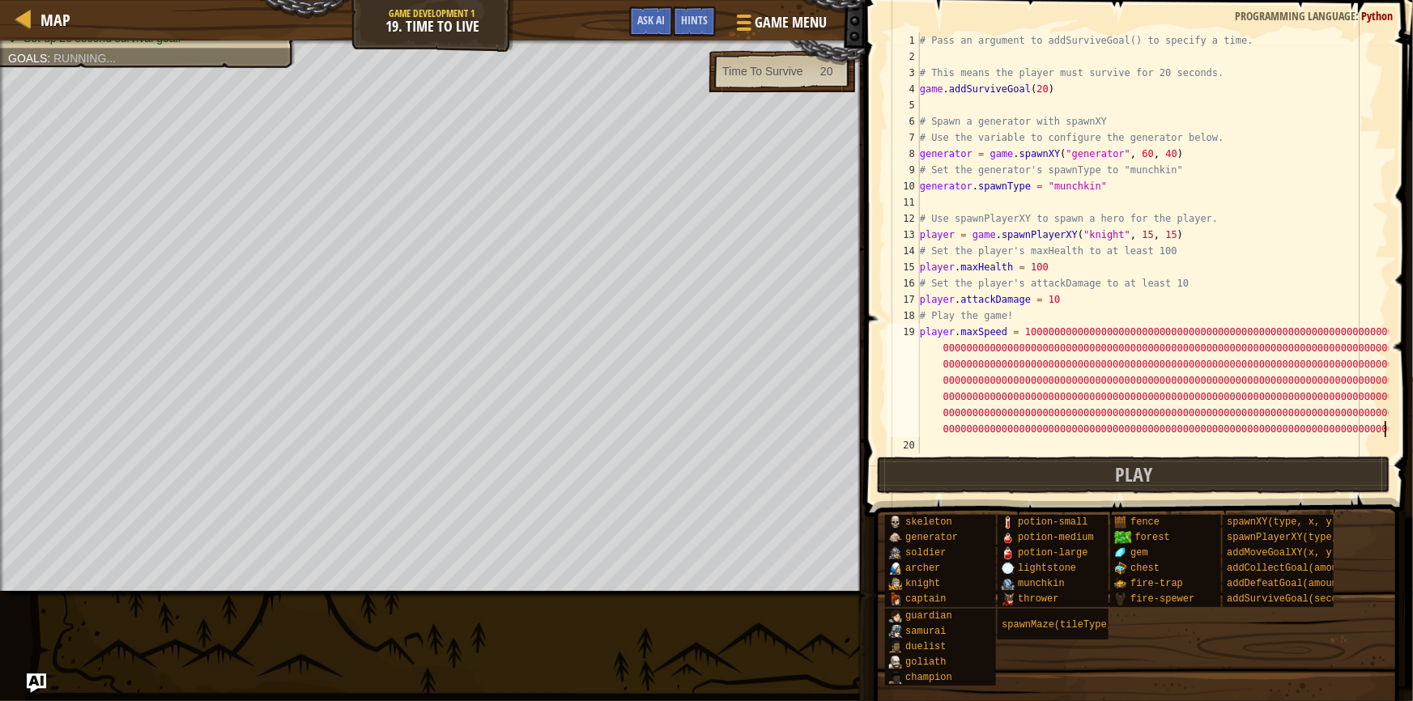
scroll to position [7, 39]
click at [1145, 475] on span "Play" at bounding box center [1133, 474] width 37 height 26
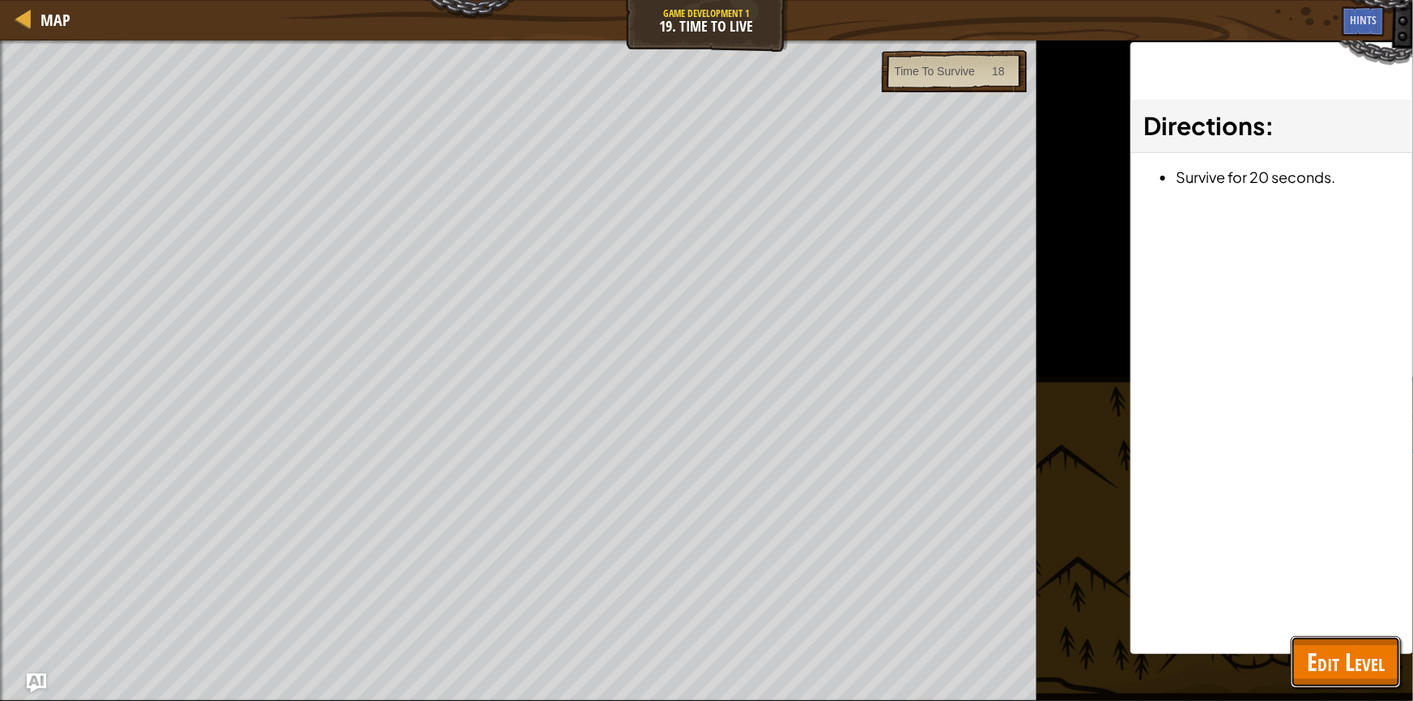
click at [1352, 659] on span "Edit Level" at bounding box center [1345, 661] width 78 height 33
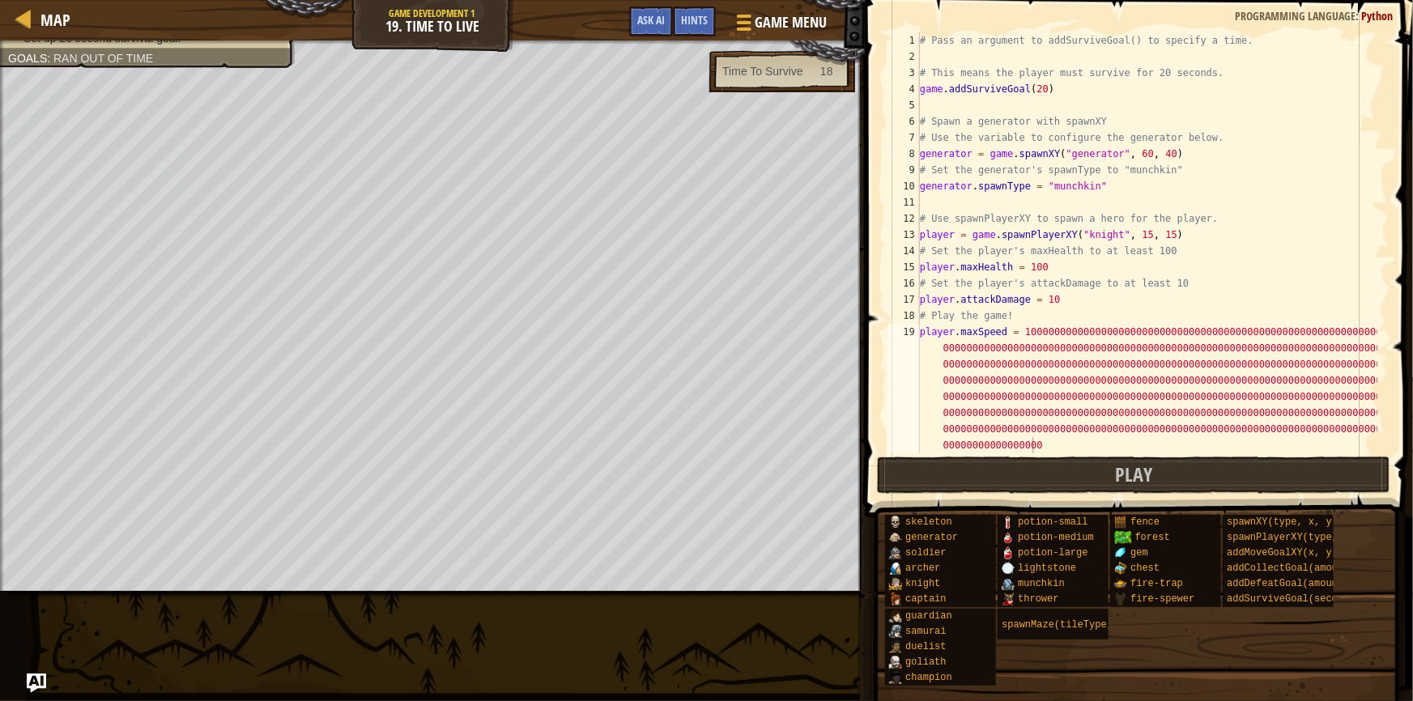
type textarea "player.maxSpeed = 1000000000000000000000000000000000000000000000000000000000000…"
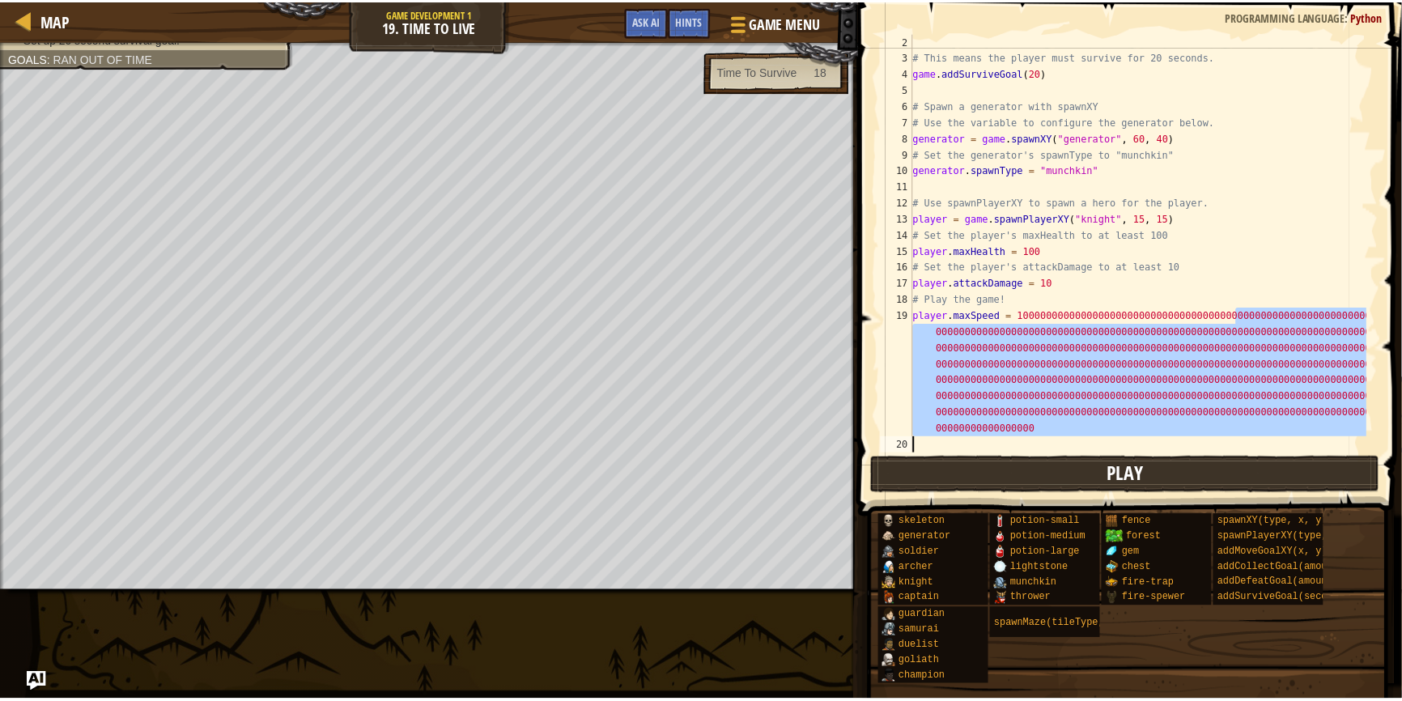
scroll to position [16, 0]
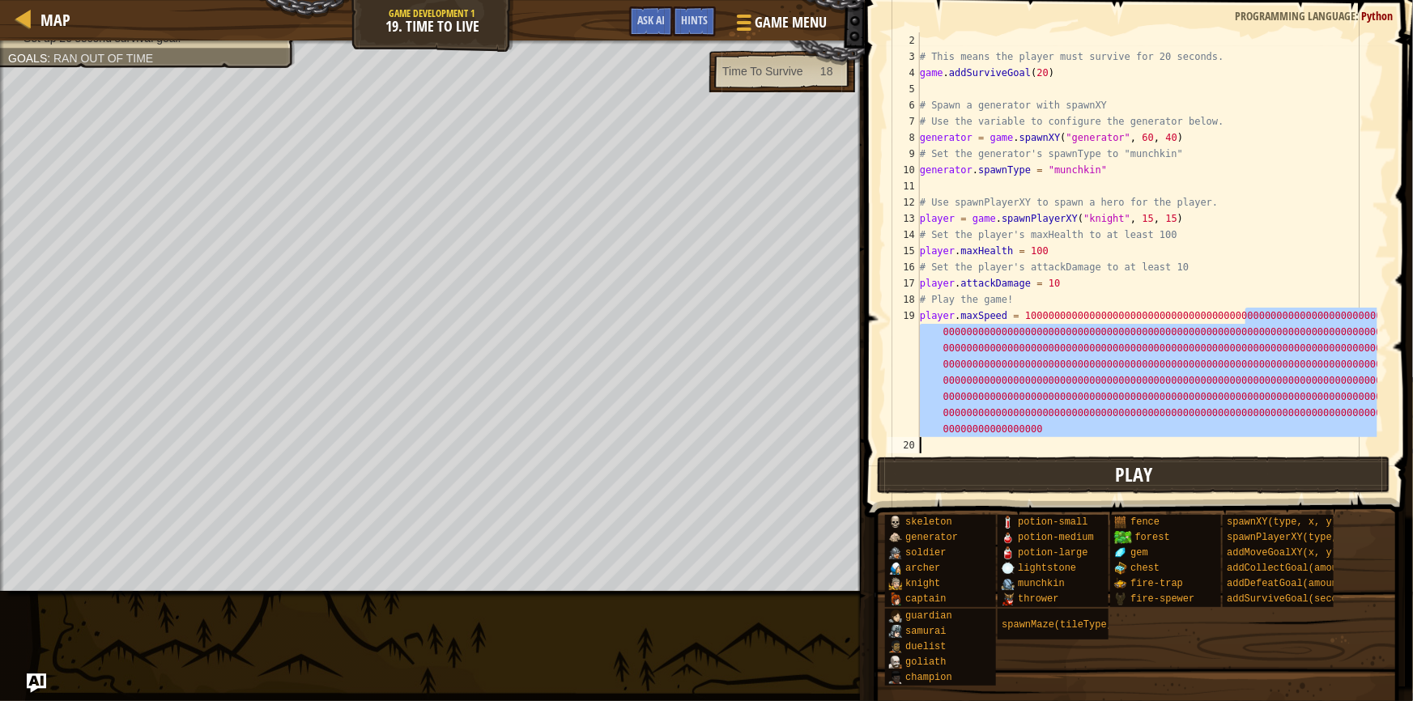
drag, startPoint x: 1247, startPoint y: 331, endPoint x: 1289, endPoint y: 460, distance: 135.7
click at [1288, 465] on div "player.maxSpeed = 1000000000000000000000000000000000000000000000000000000000000…" at bounding box center [1136, 290] width 553 height 565
type textarea "player.maxSpeed = 1000000000000000000000000000000000000000000"
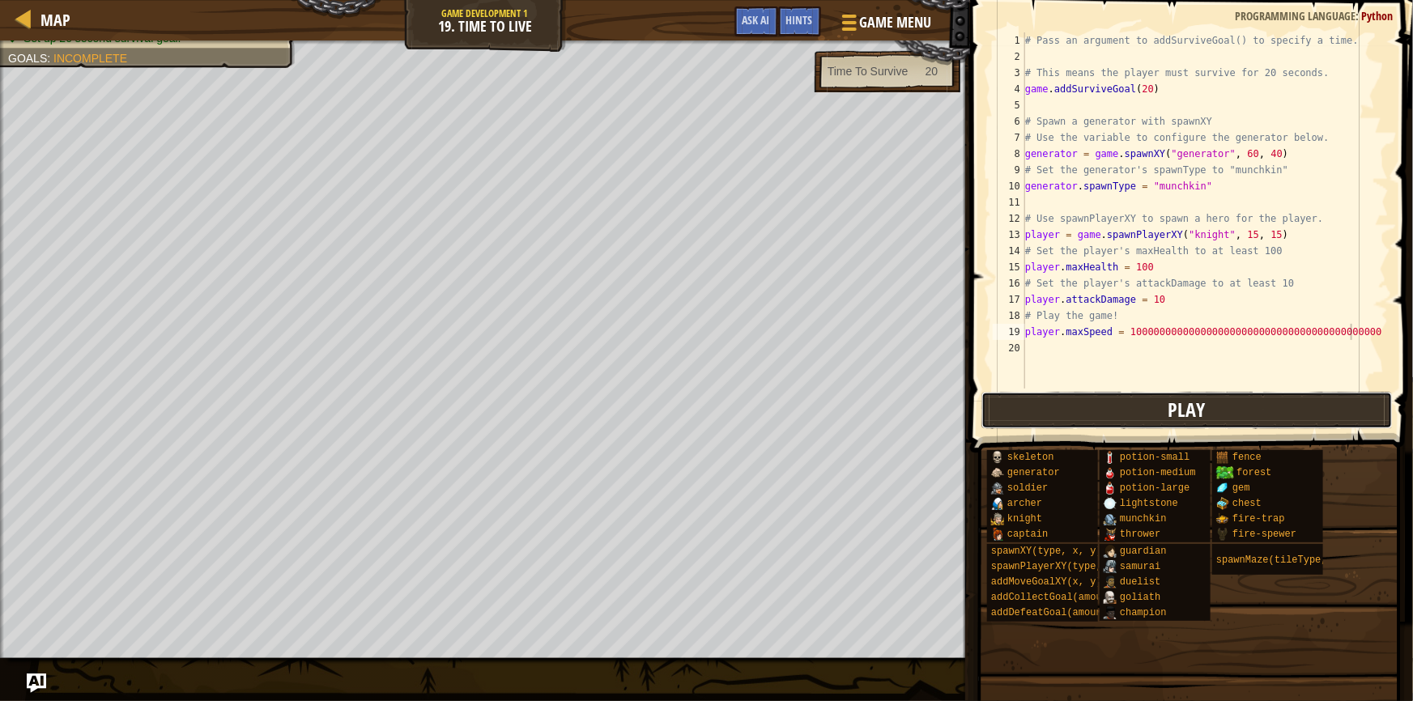
click at [1281, 410] on button "Play" at bounding box center [1186, 410] width 411 height 37
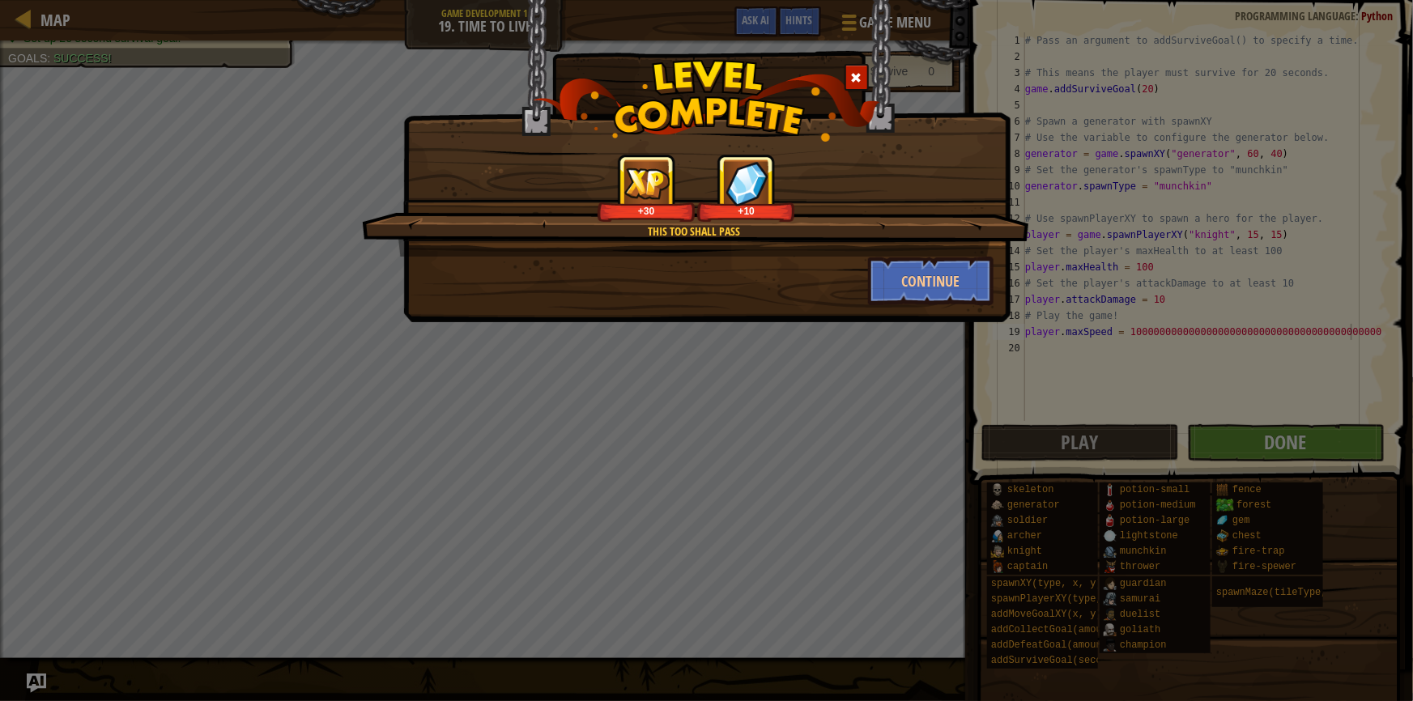
click at [849, 85] on div at bounding box center [856, 77] width 24 height 27
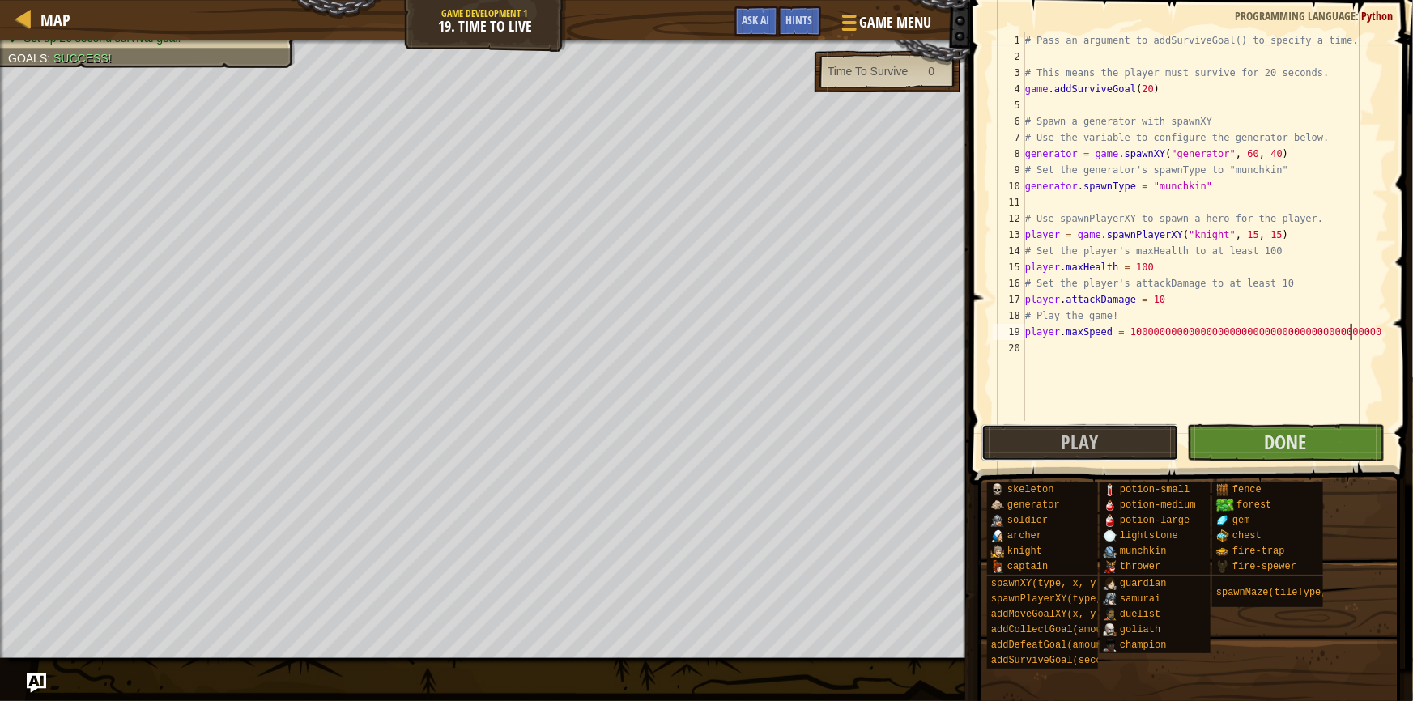
click at [1109, 444] on button "Play" at bounding box center [1080, 442] width 198 height 37
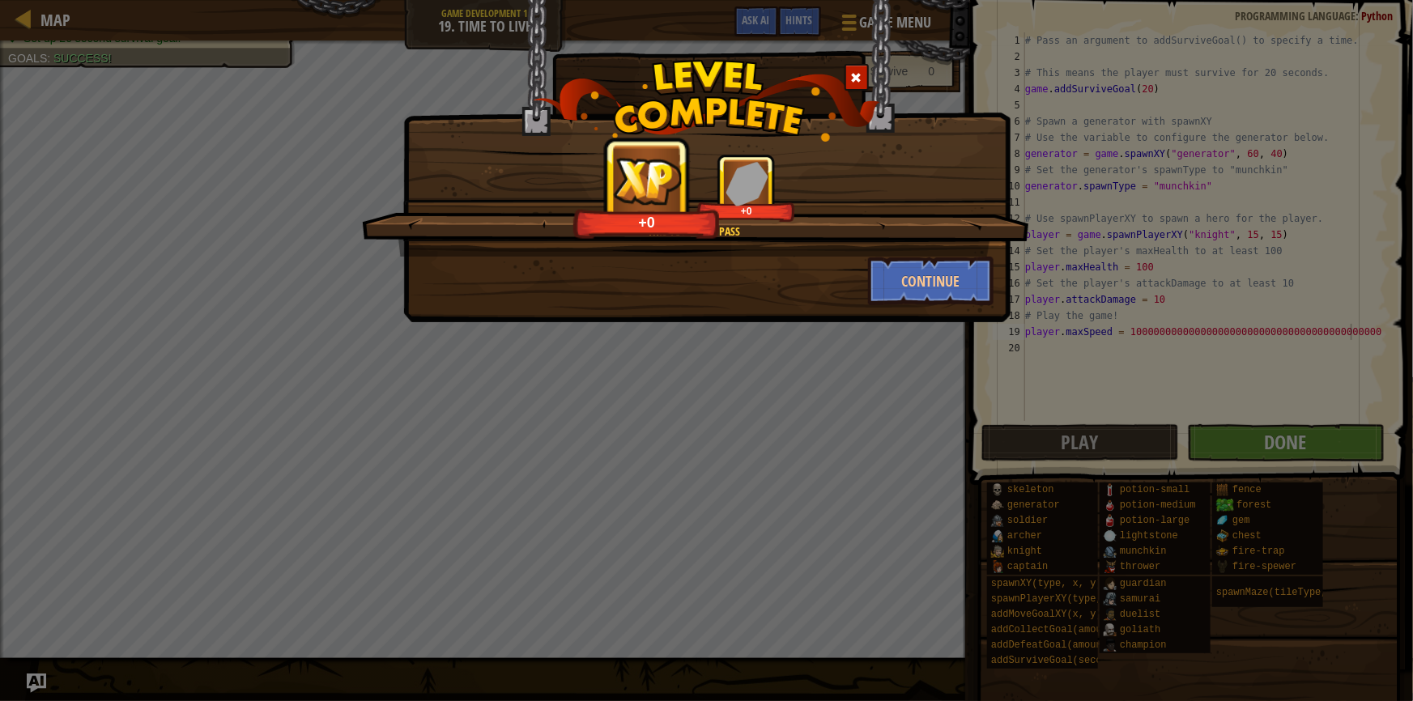
click at [854, 85] on div at bounding box center [856, 77] width 24 height 27
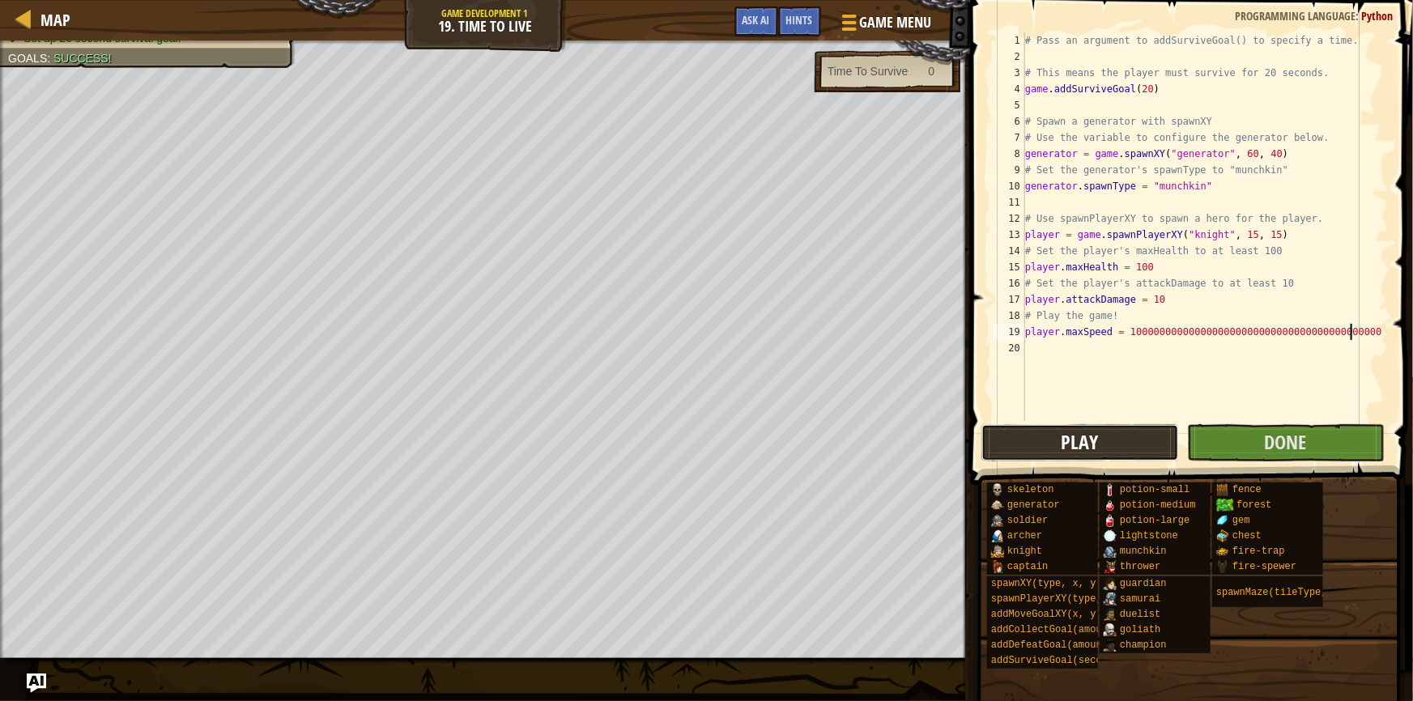
click at [1075, 432] on span "Play" at bounding box center [1079, 442] width 37 height 26
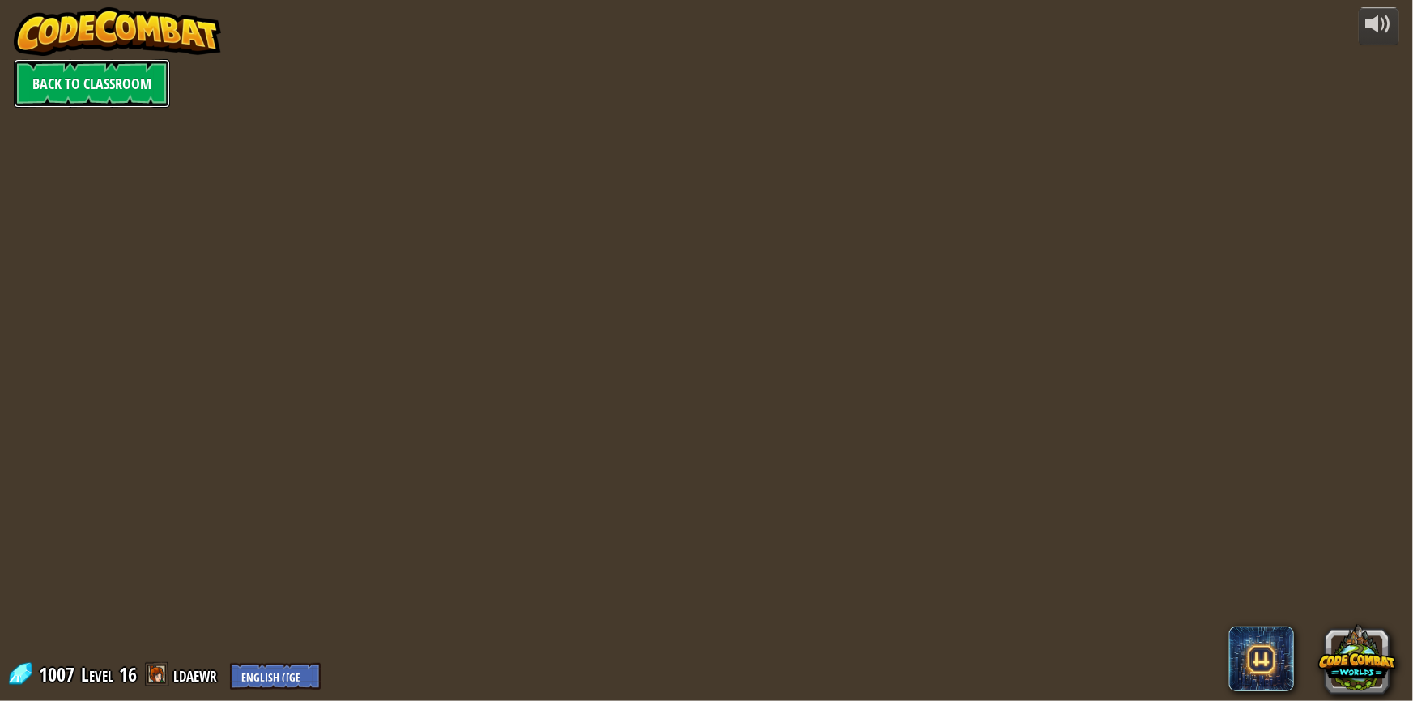
click at [78, 91] on link "Back to Classroom" at bounding box center [92, 83] width 156 height 49
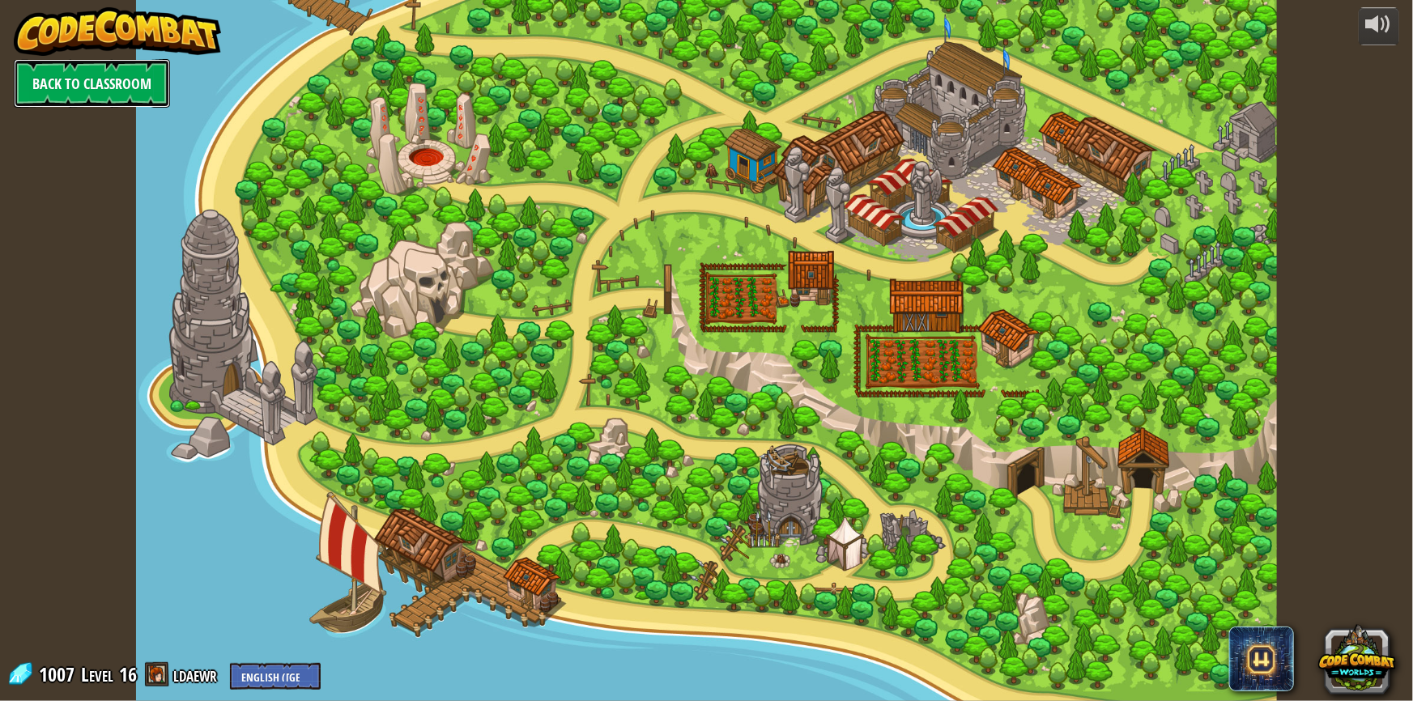
click at [87, 84] on link "Back to Classroom" at bounding box center [92, 83] width 156 height 49
